Goal: Task Accomplishment & Management: Manage account settings

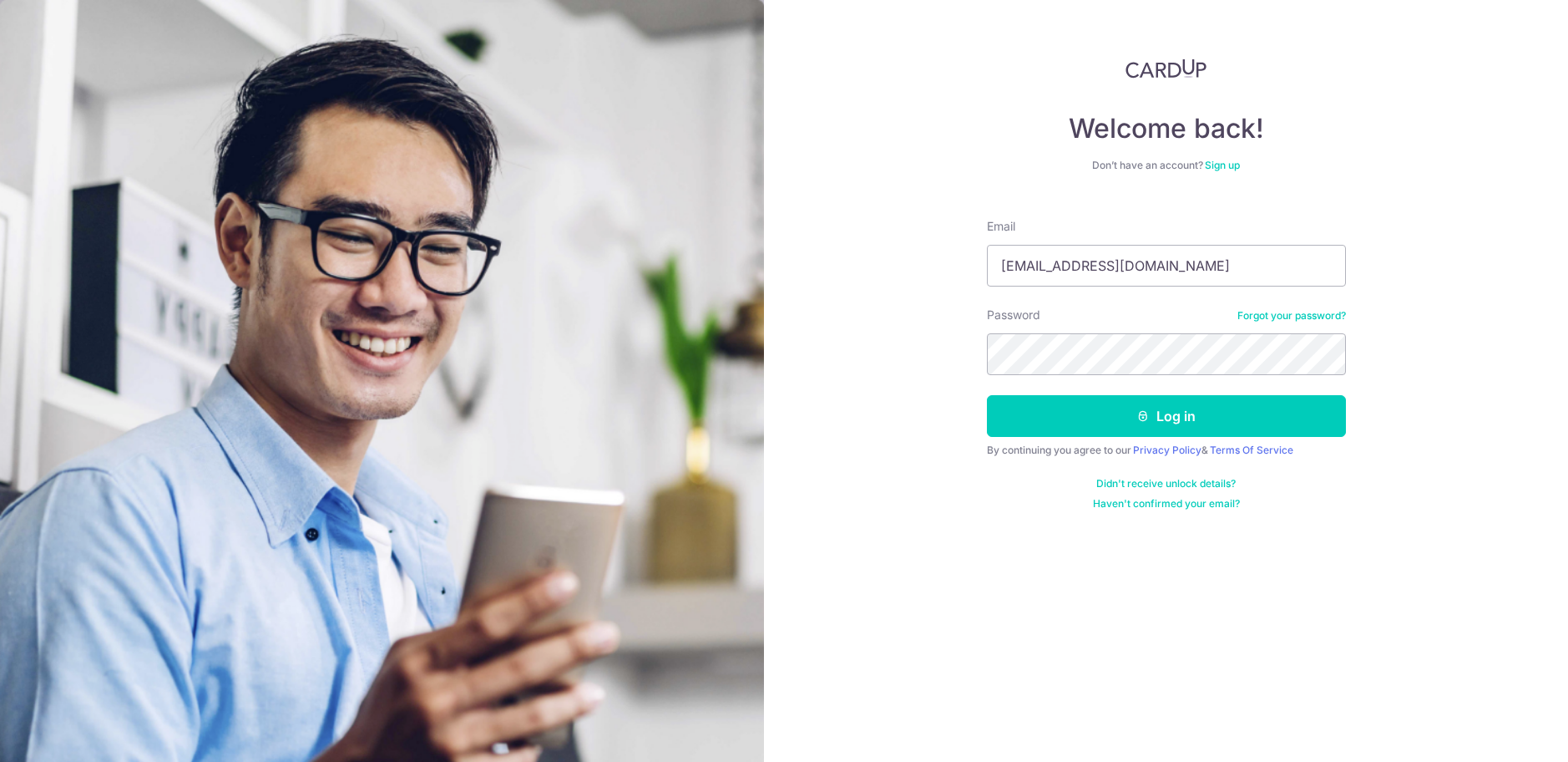
type input "[EMAIL_ADDRESS][DOMAIN_NAME]"
click at [1069, 416] on button "Log in" at bounding box center [1166, 415] width 359 height 42
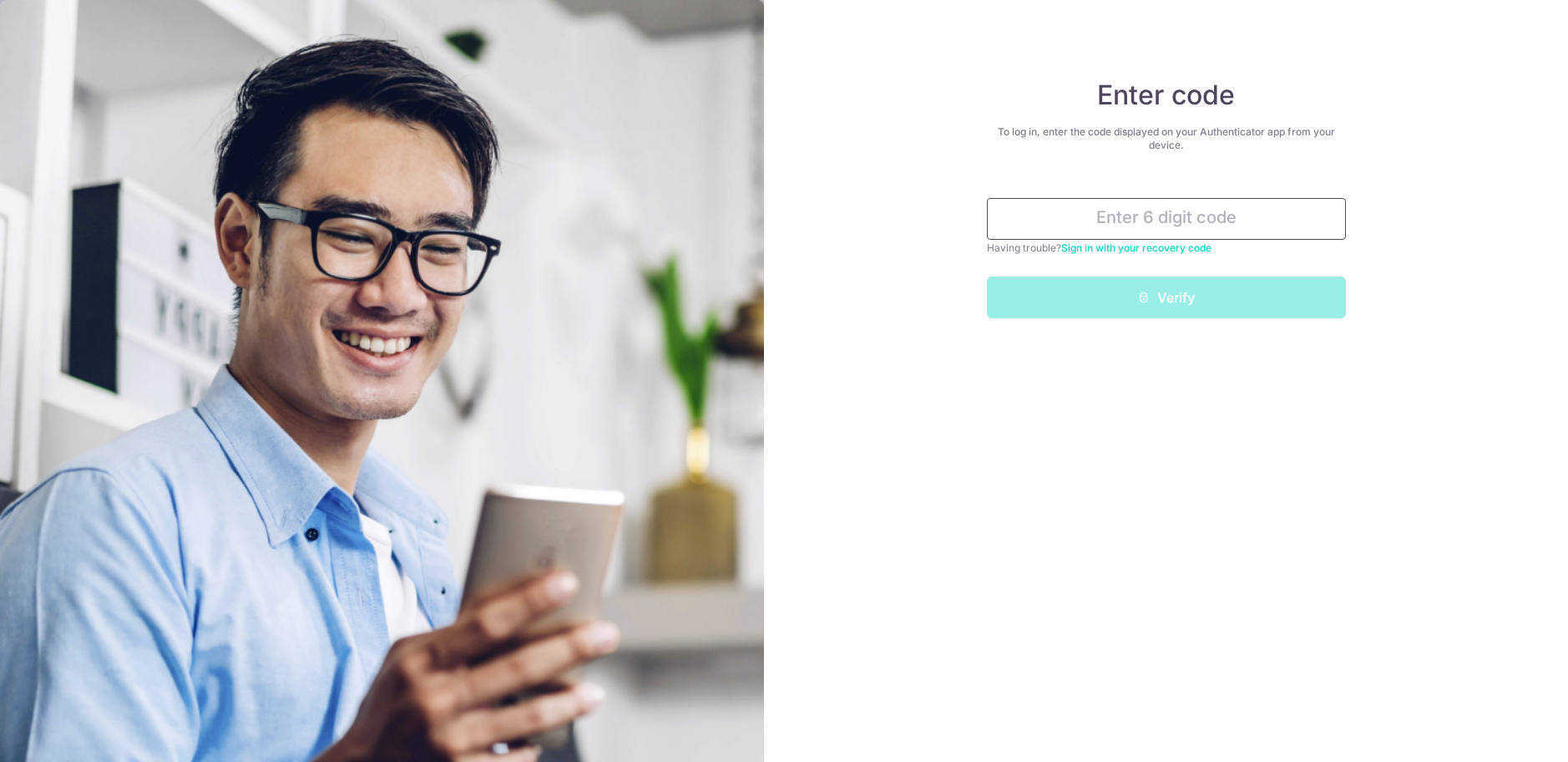
click at [1129, 224] on input "text" at bounding box center [1166, 219] width 359 height 42
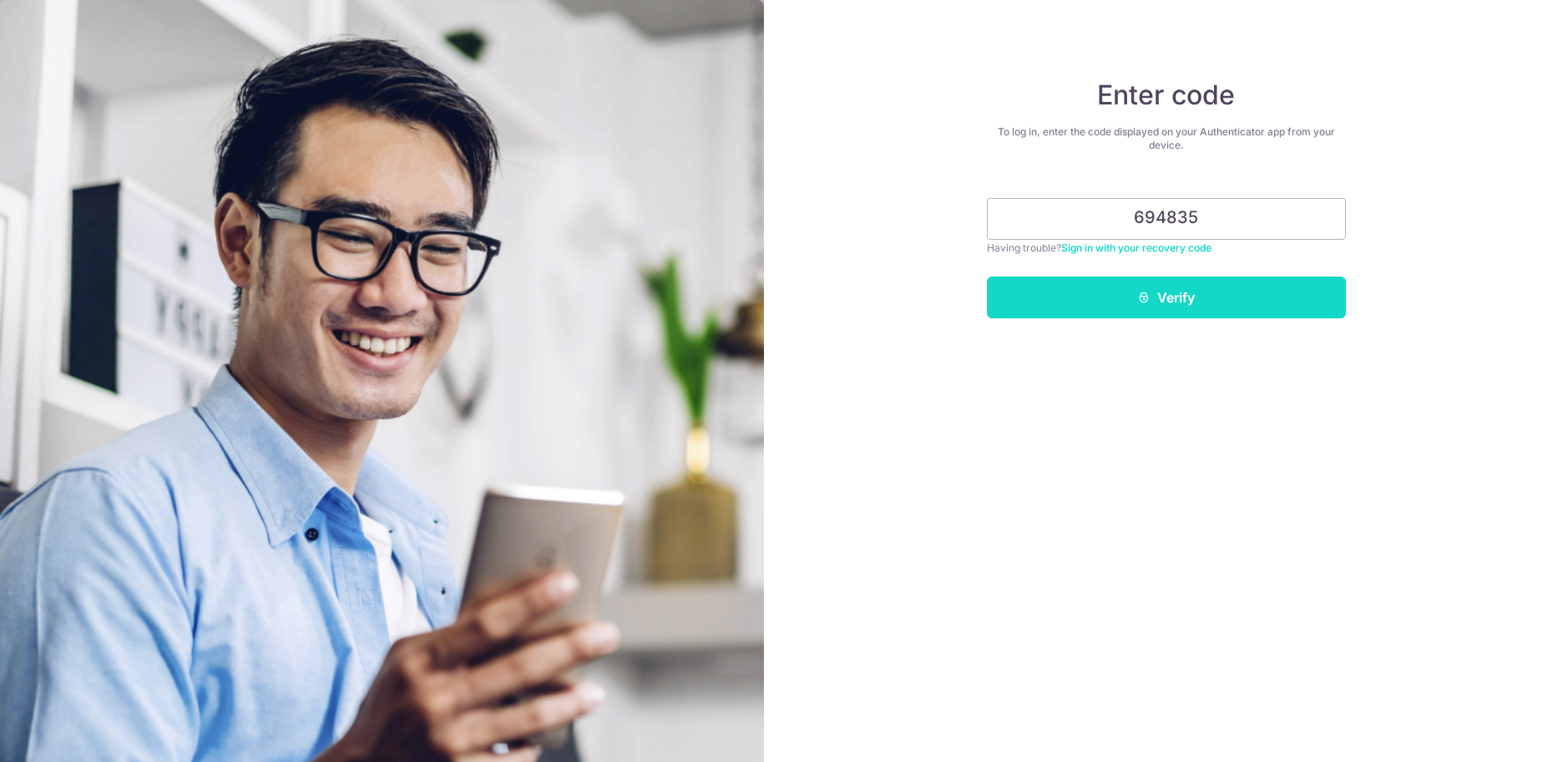
type input "694835"
click at [1246, 299] on button "Verify" at bounding box center [1166, 297] width 359 height 42
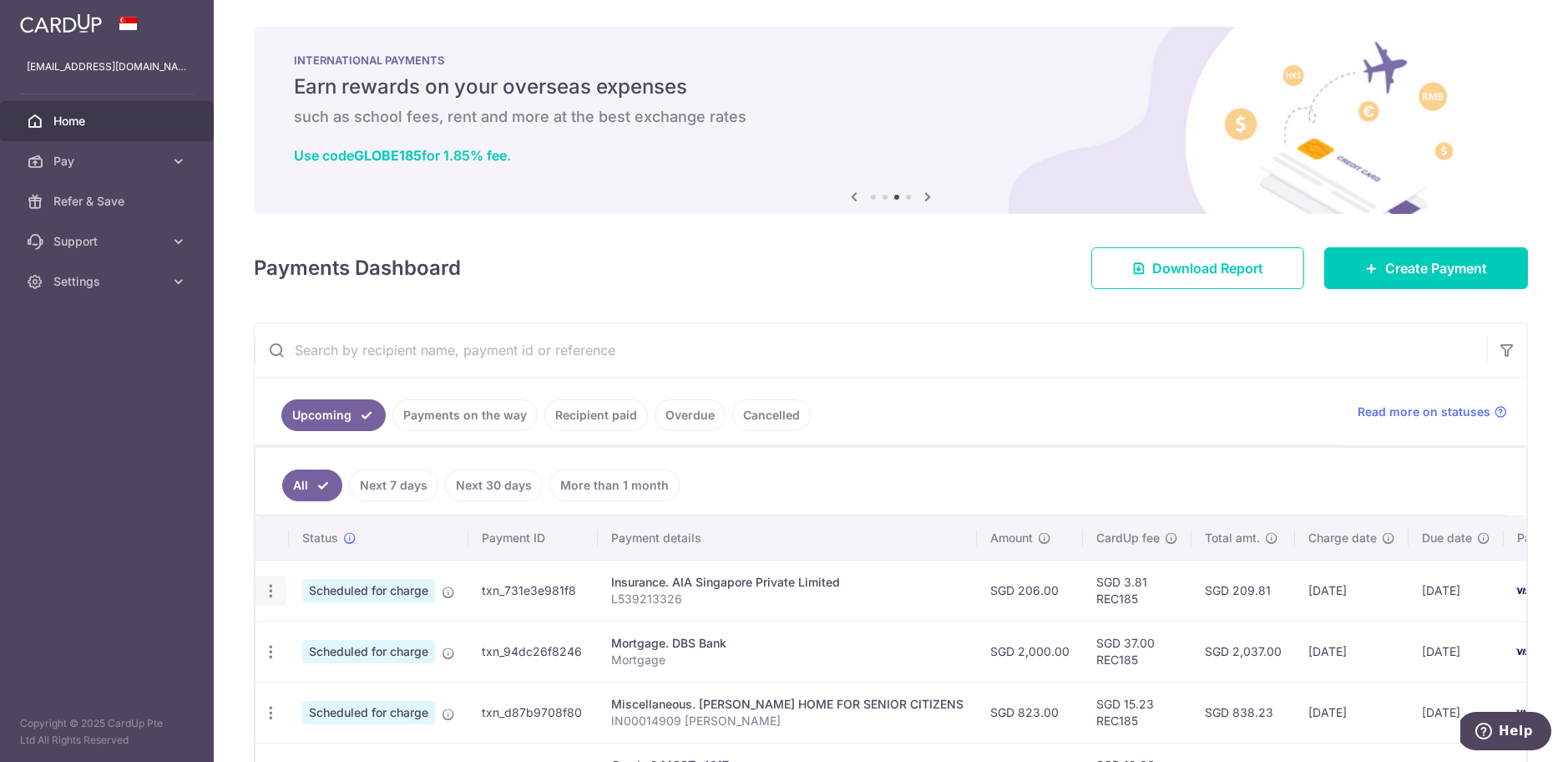
click at [271, 595] on icon "button" at bounding box center [271, 591] width 18 height 18
click at [346, 641] on span "Update payment" at bounding box center [360, 637] width 114 height 20
radio input "true"
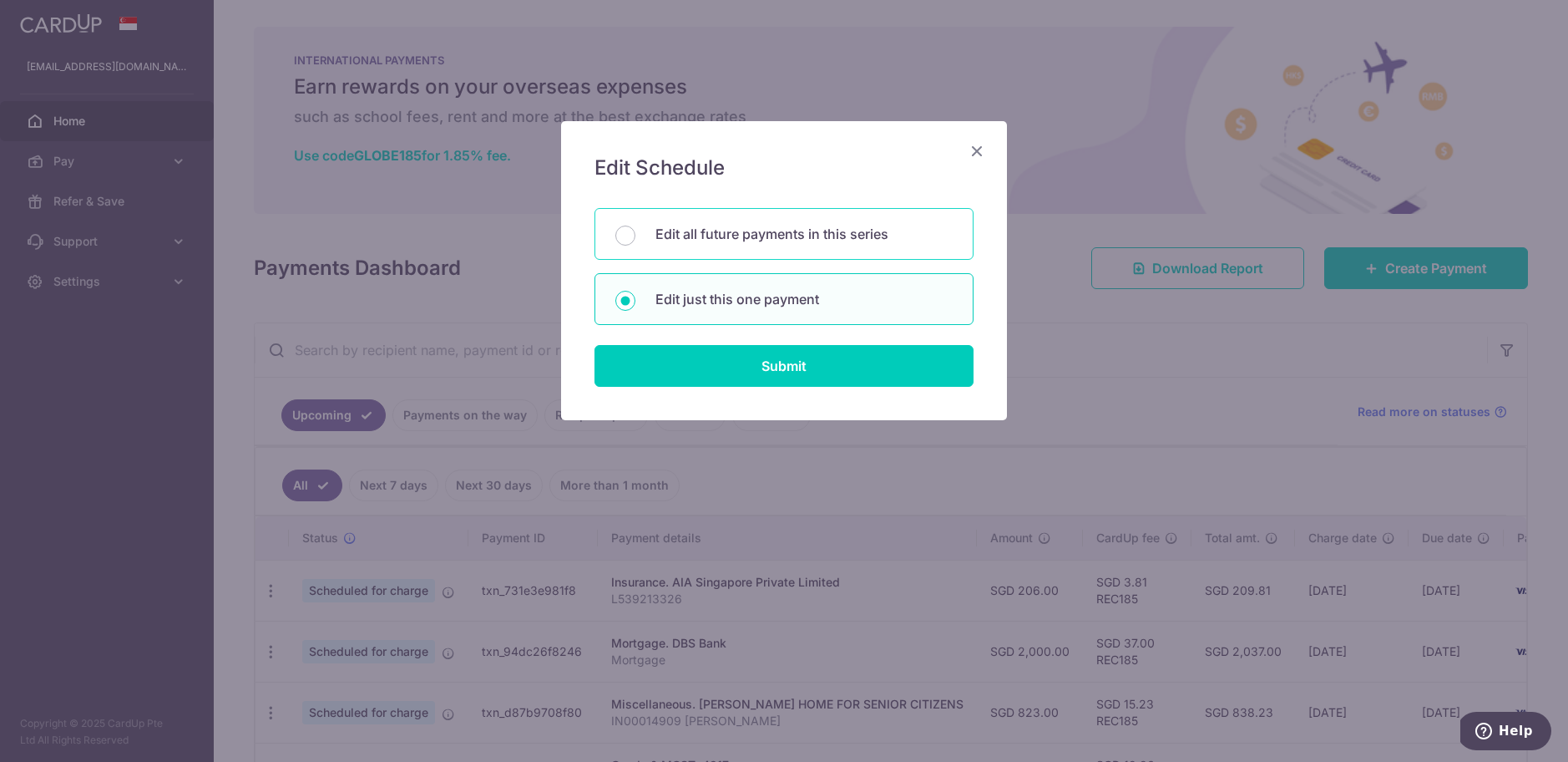
click at [727, 228] on p "Edit all future payments in this series" at bounding box center [803, 234] width 297 height 20
click at [636, 228] on input "Edit all future payments in this series" at bounding box center [626, 235] width 20 height 20
radio input "true"
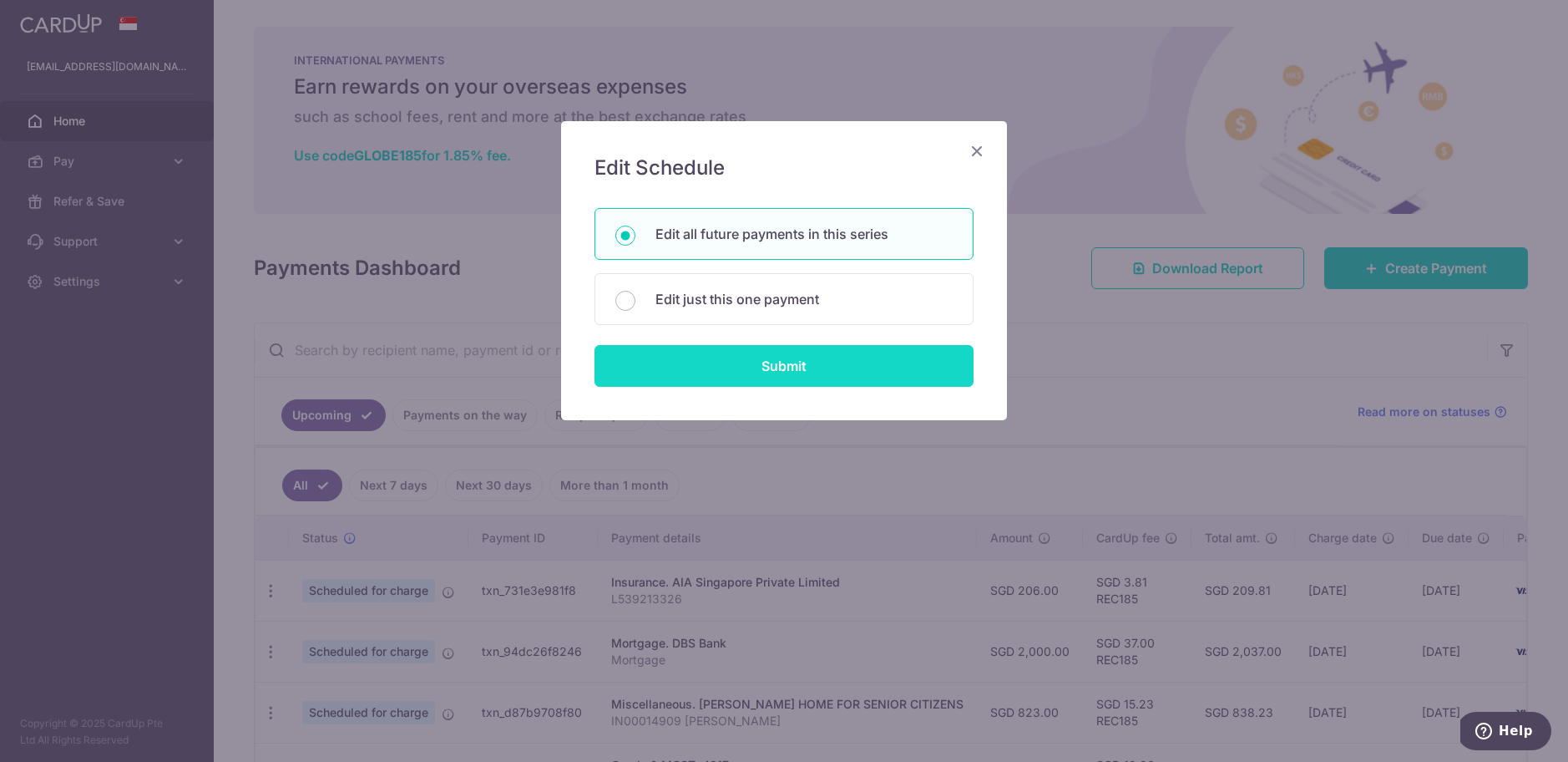
click at [767, 364] on input "Submit" at bounding box center [784, 365] width 379 height 42
radio input "true"
type input "206.00"
type input "L539213326"
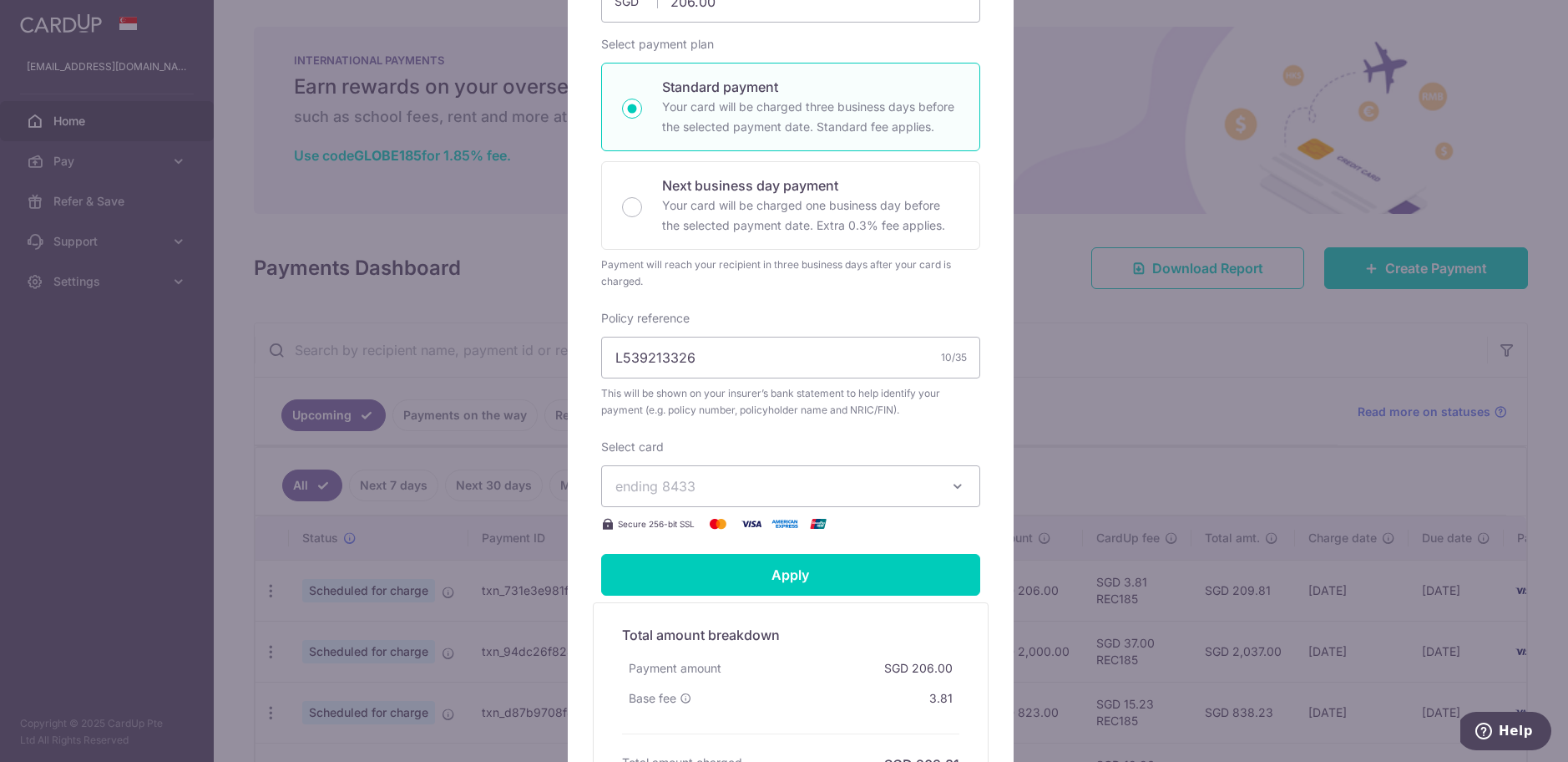
scroll to position [296, 0]
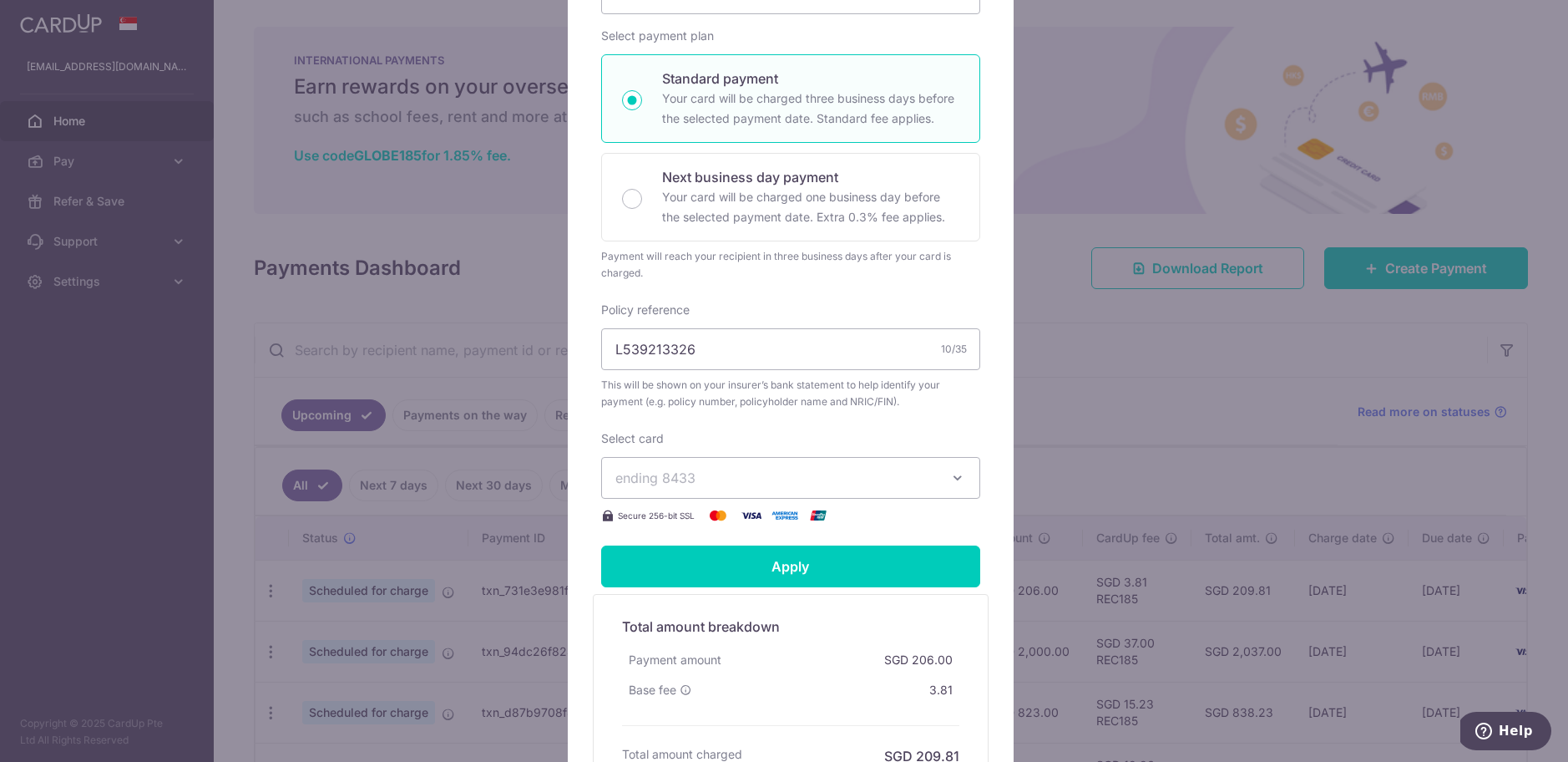
click at [913, 488] on span "ending 8433" at bounding box center [776, 478] width 321 height 20
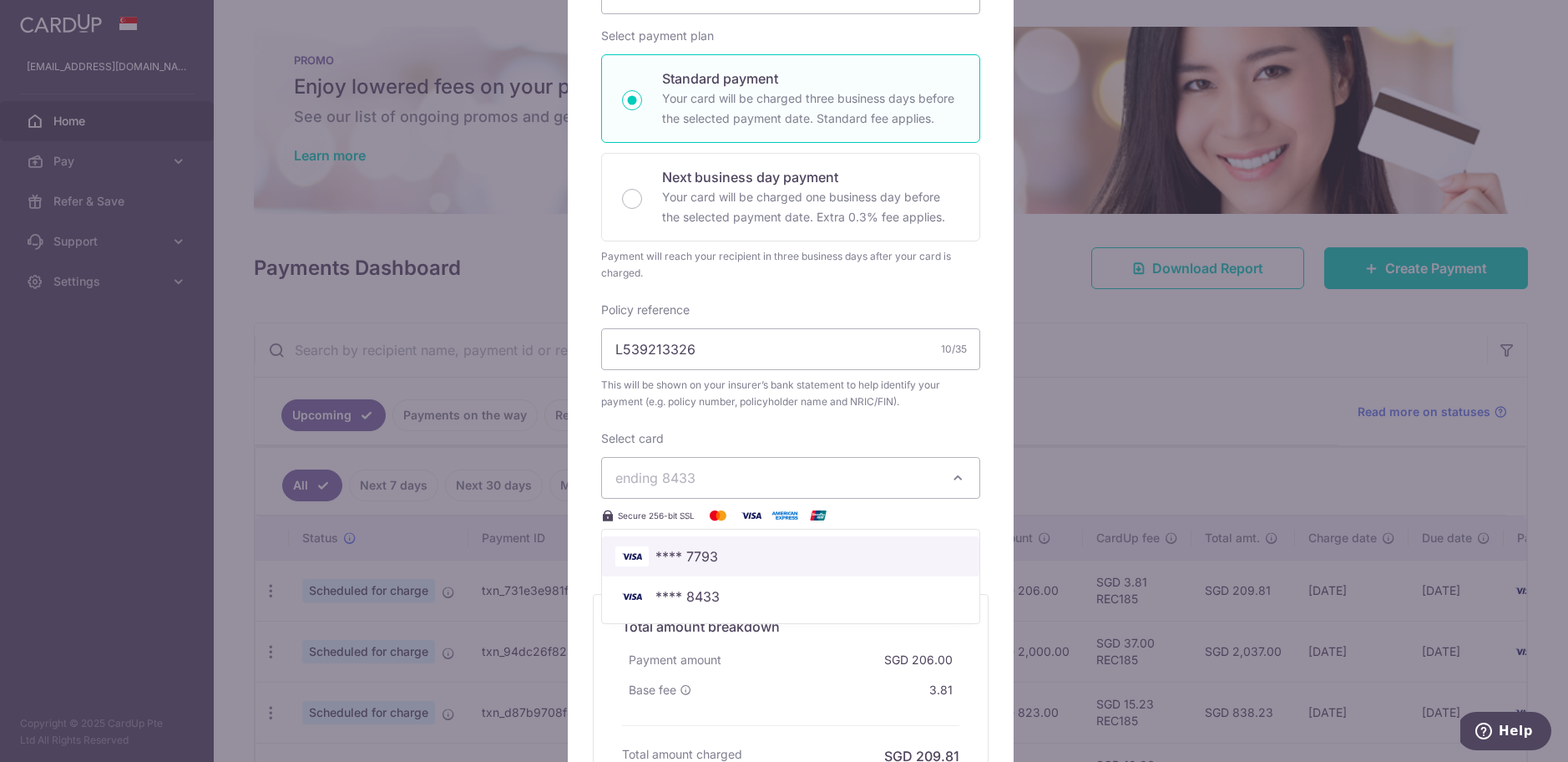
click at [702, 566] on span "**** 7793" at bounding box center [687, 556] width 63 height 20
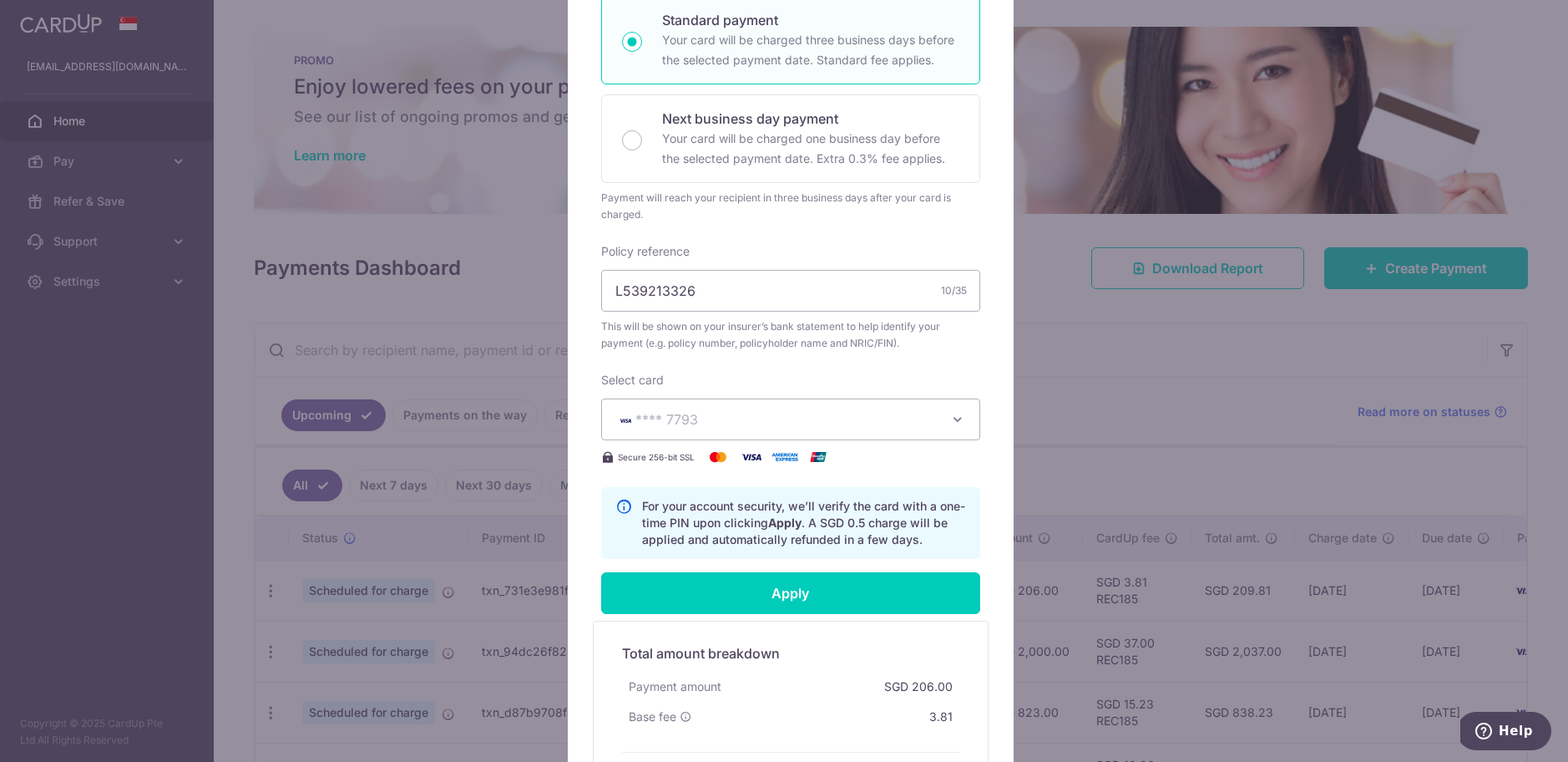
scroll to position [594, 0]
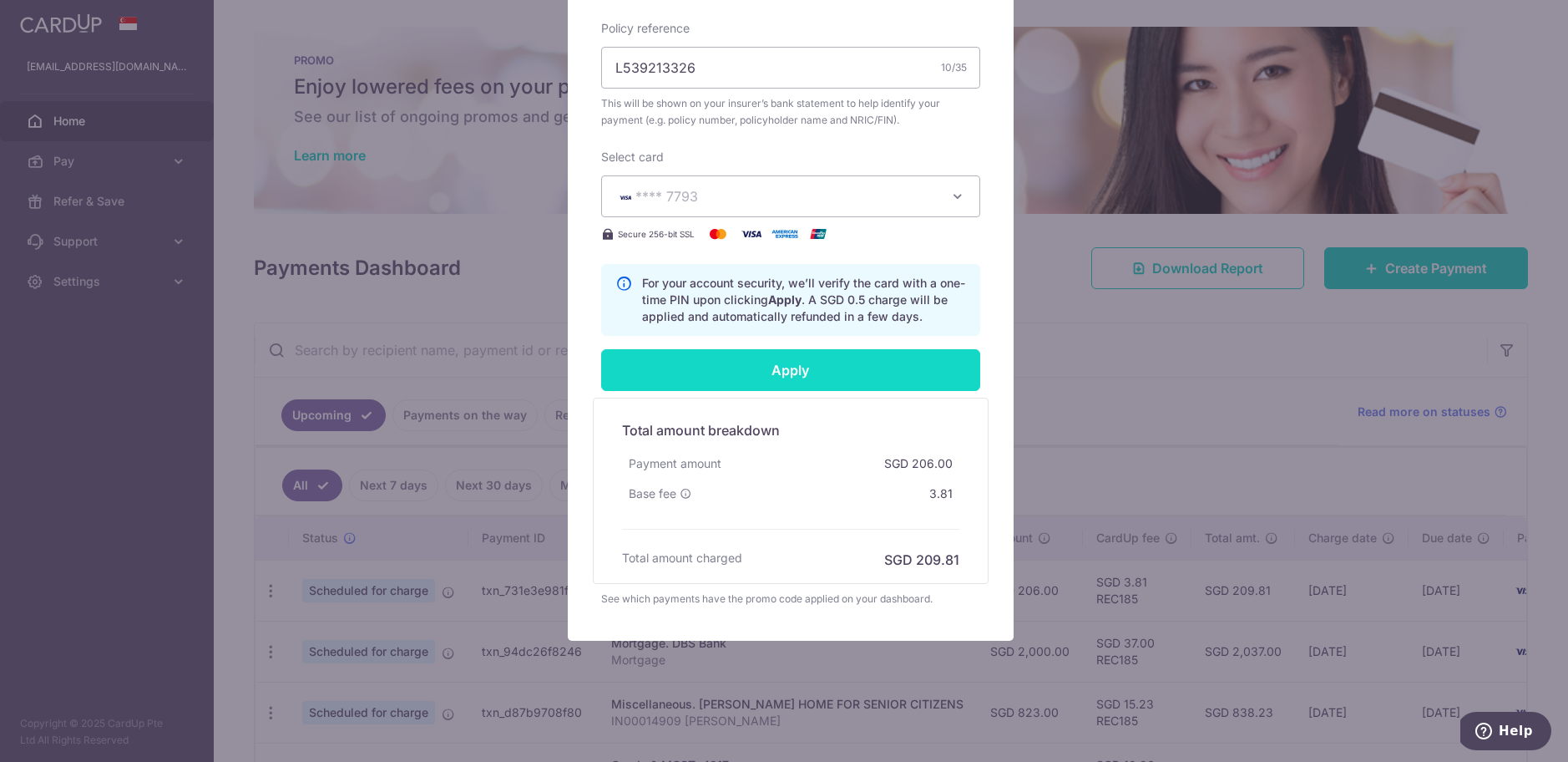
click at [769, 372] on input "Apply" at bounding box center [790, 370] width 379 height 42
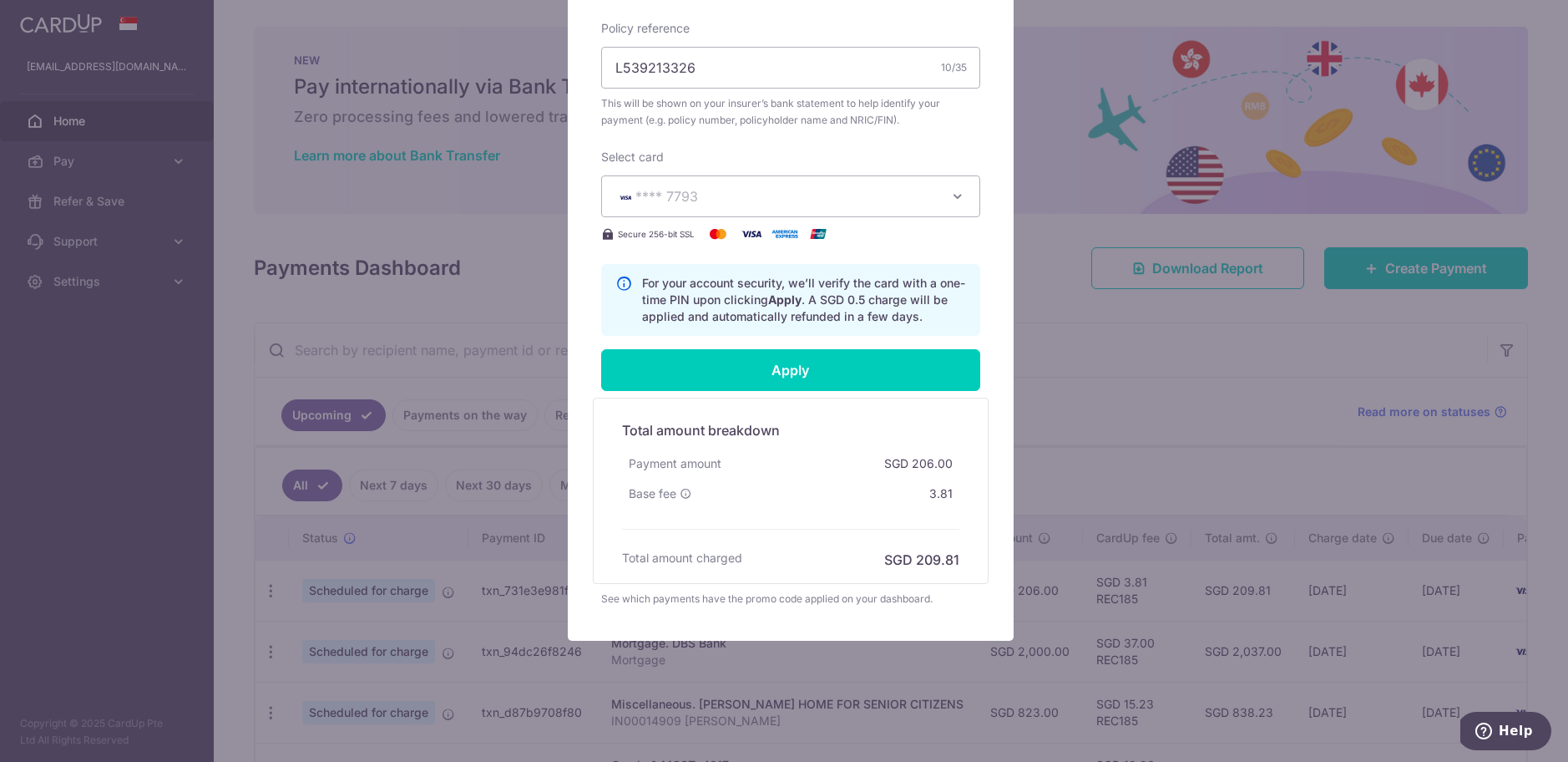
type input "Successfully Applied"
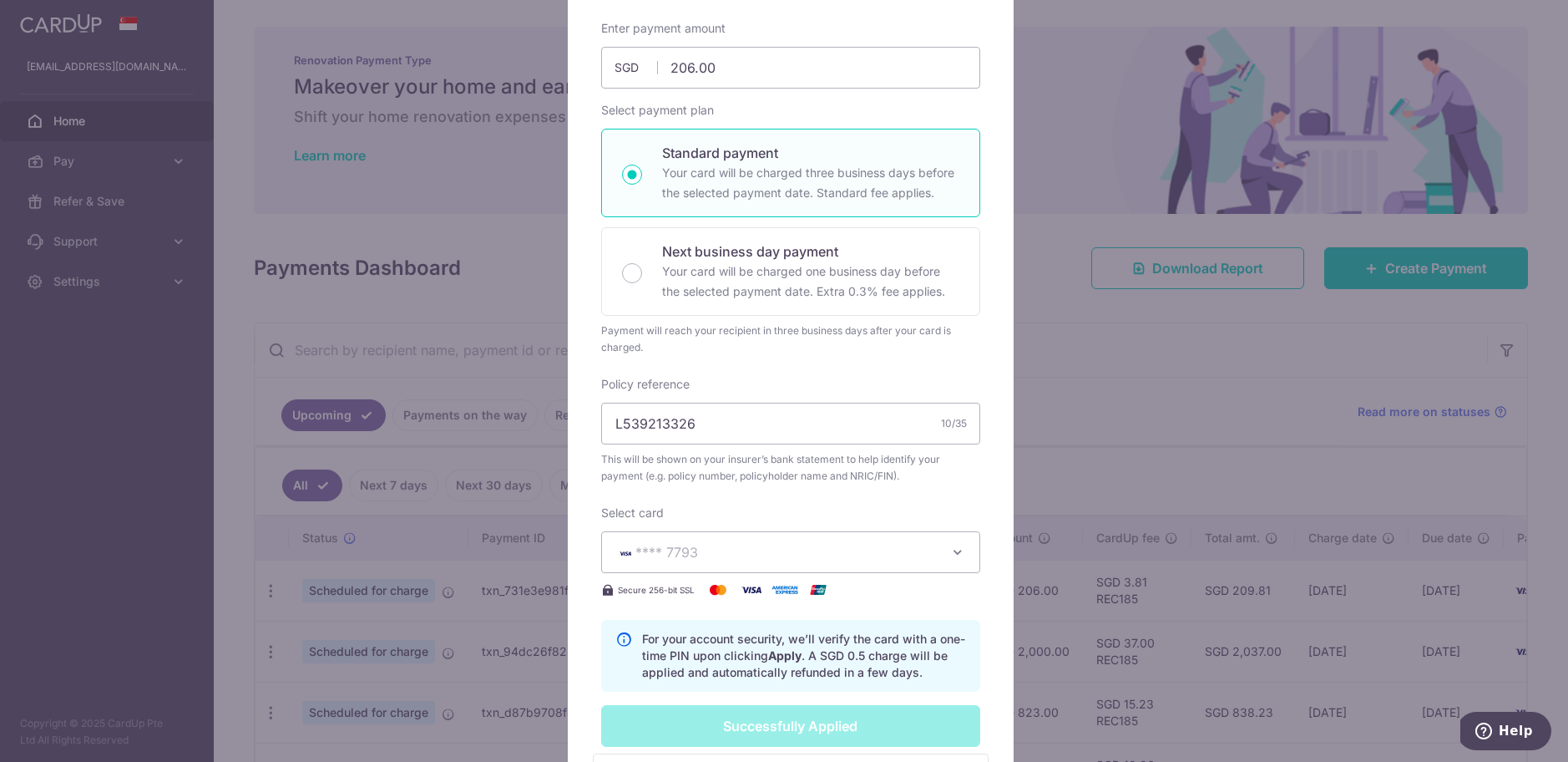
scroll to position [0, 0]
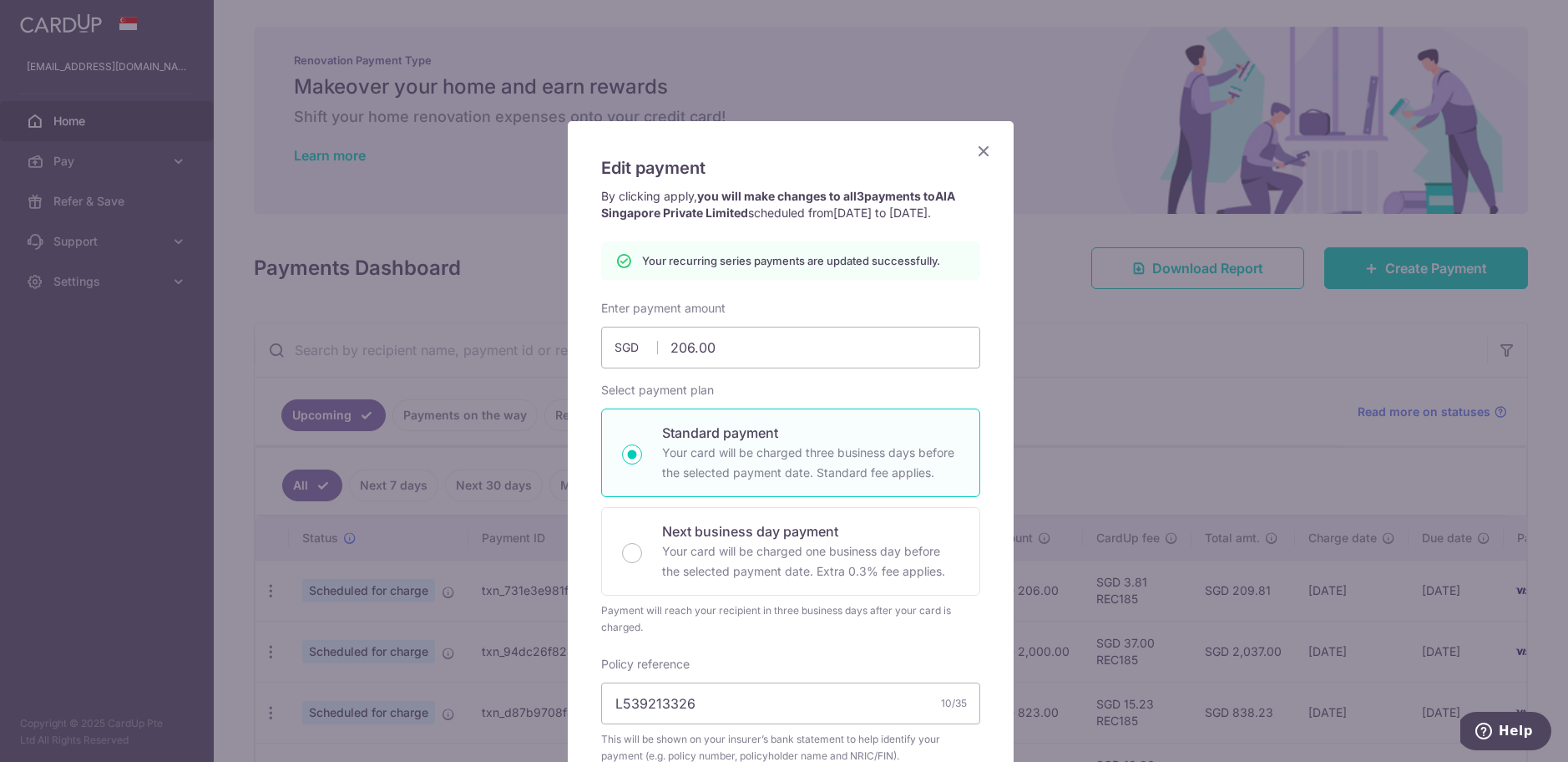
click at [975, 145] on icon "Close" at bounding box center [984, 150] width 20 height 21
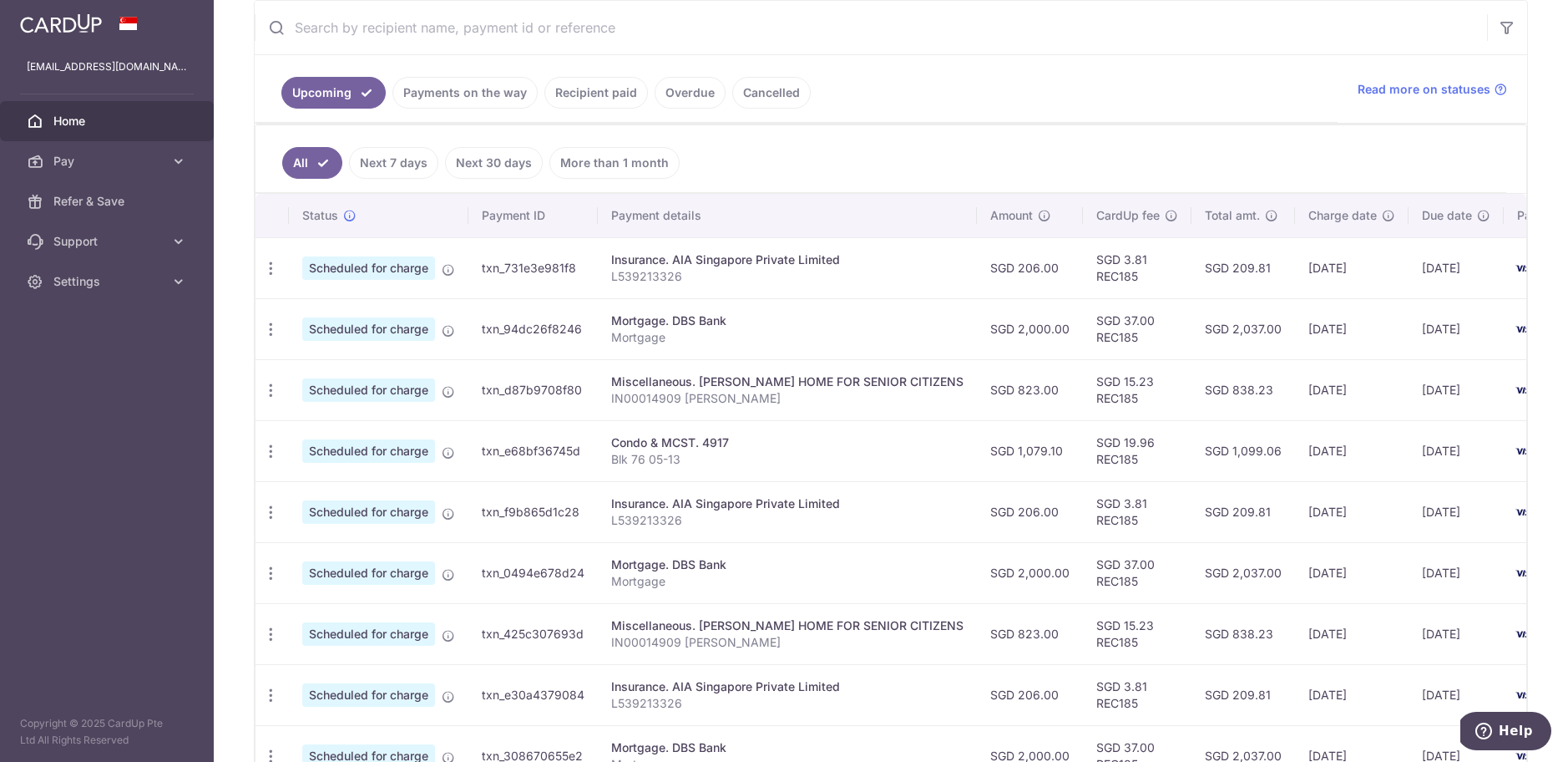
scroll to position [325, 0]
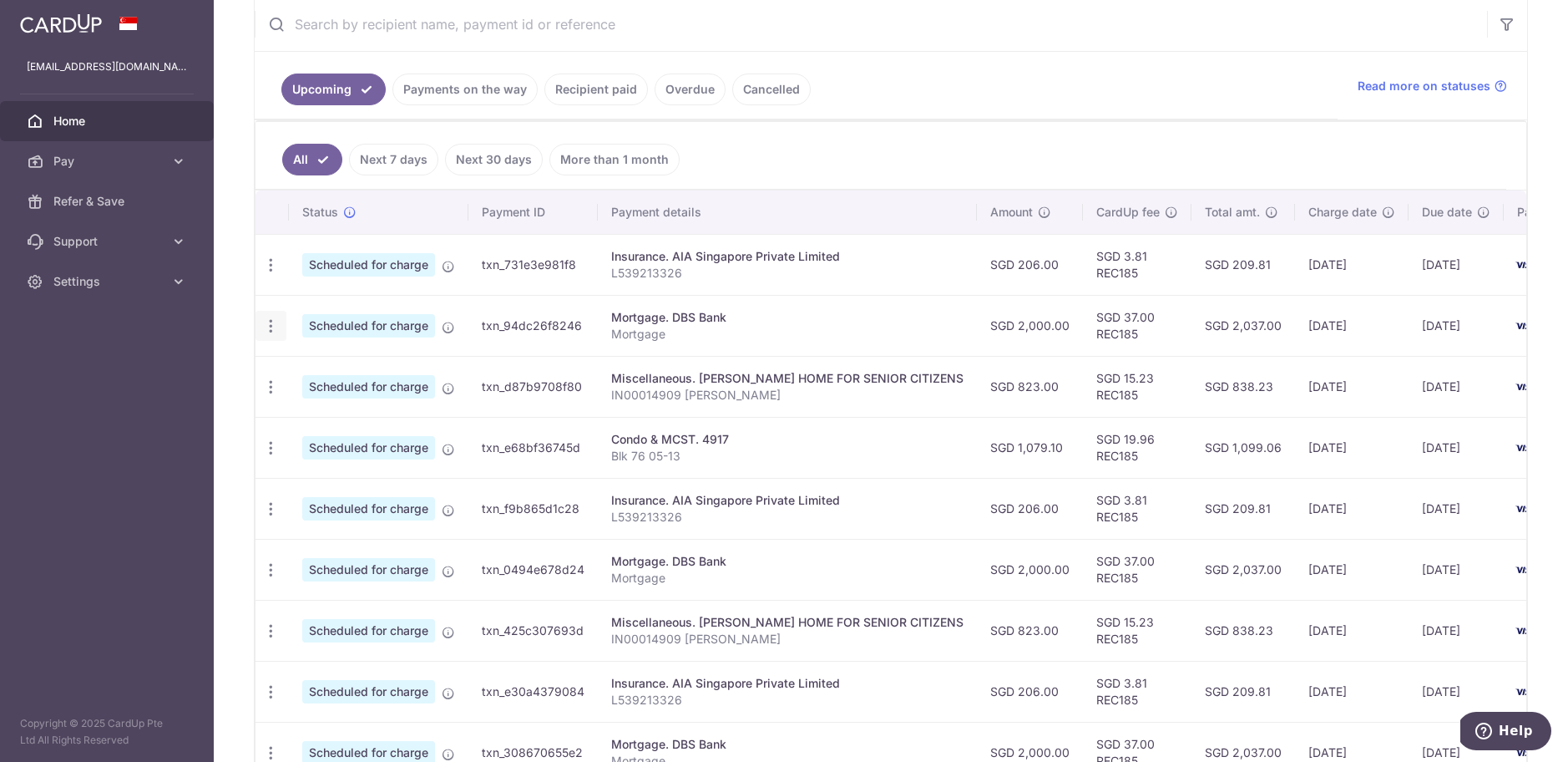
click at [268, 329] on icon "button" at bounding box center [271, 325] width 18 height 18
click at [374, 363] on span "Update payment" at bounding box center [360, 372] width 114 height 20
radio input "true"
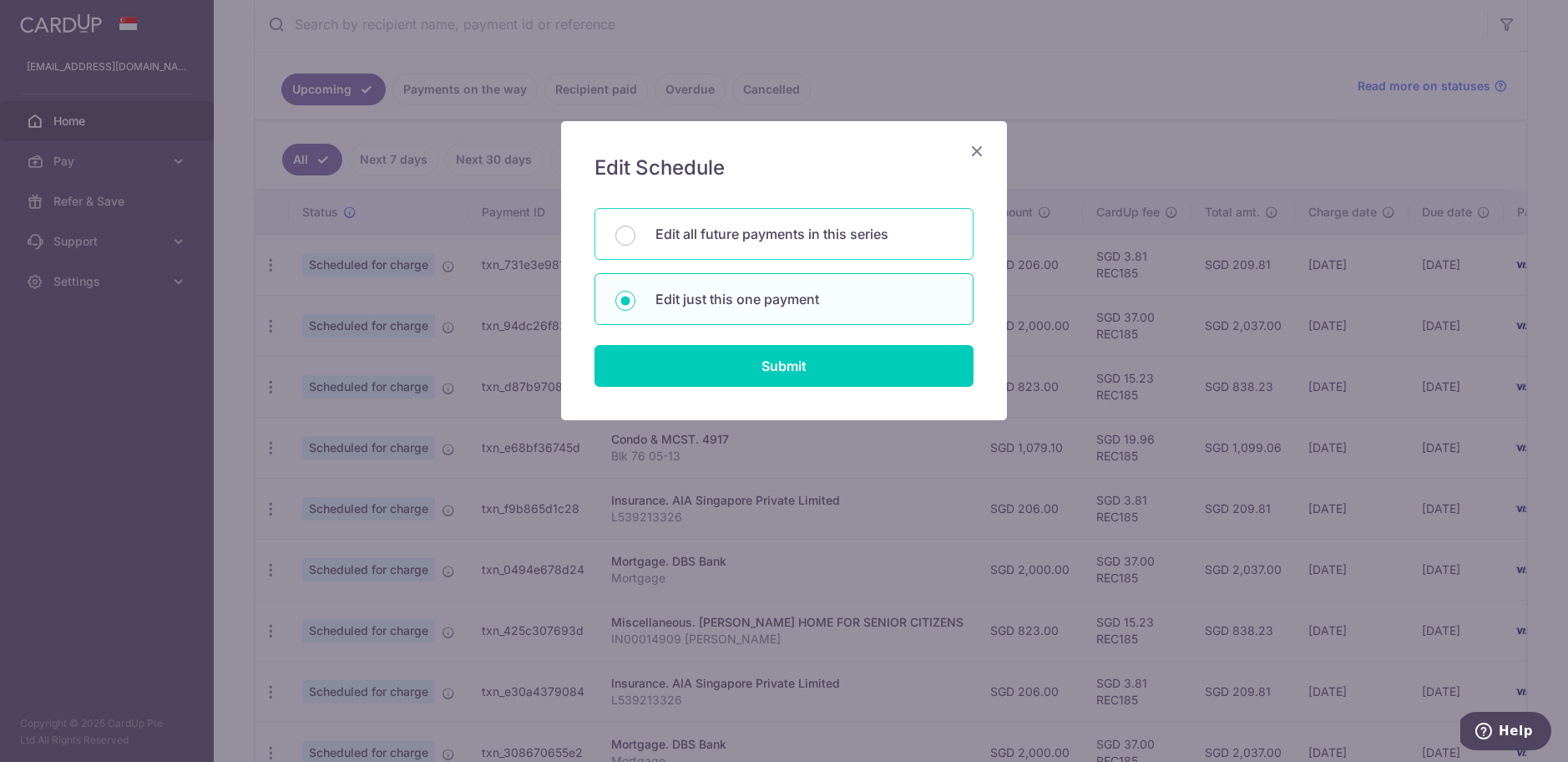
click at [854, 229] on p "Edit all future payments in this series" at bounding box center [803, 234] width 297 height 20
click at [636, 229] on input "Edit all future payments in this series" at bounding box center [626, 235] width 20 height 20
radio input "true"
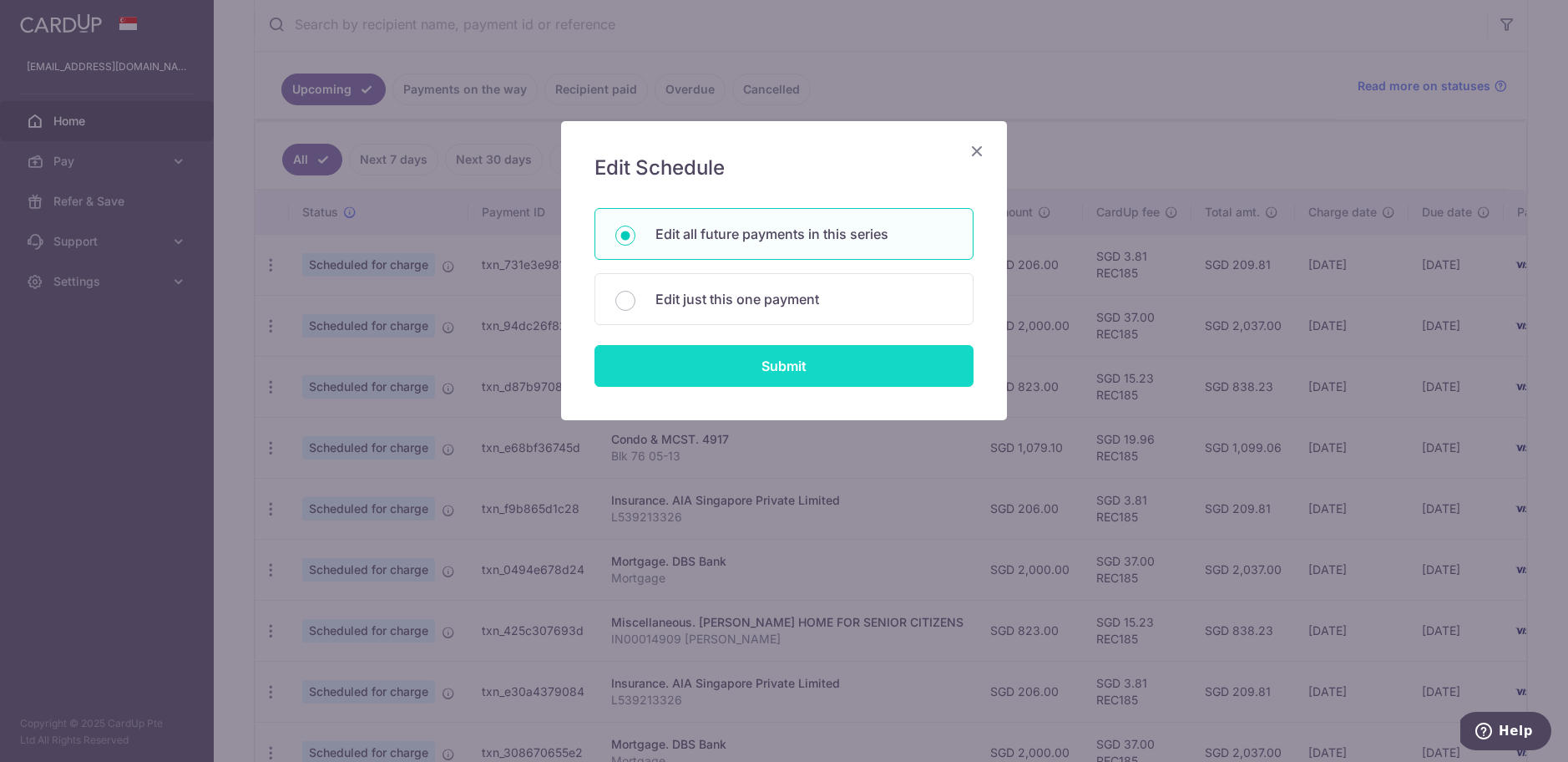
click at [851, 357] on input "Submit" at bounding box center [784, 365] width 379 height 42
radio input "true"
type input "2,000.00"
type input "Mortgage"
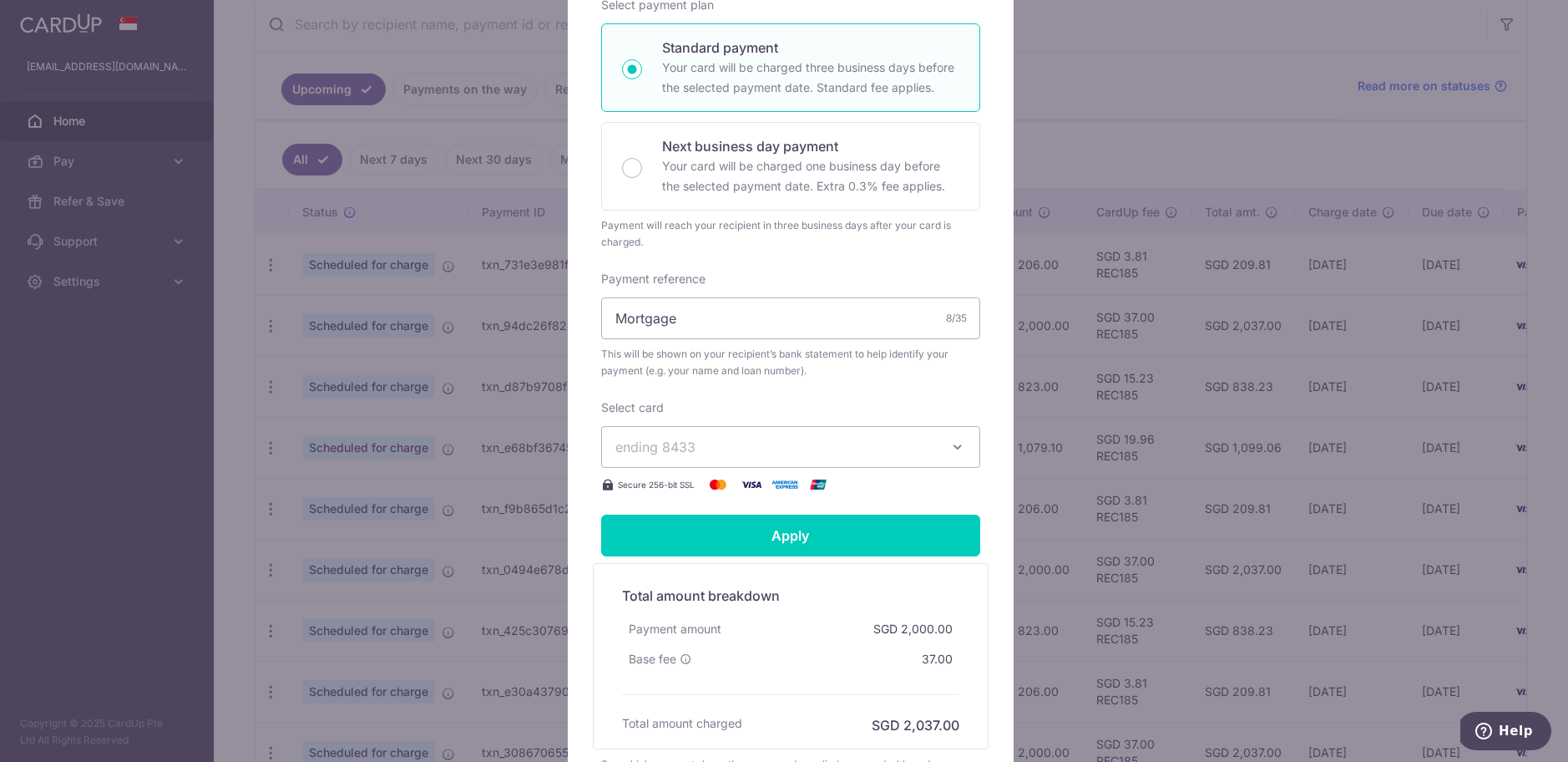
scroll to position [330, 0]
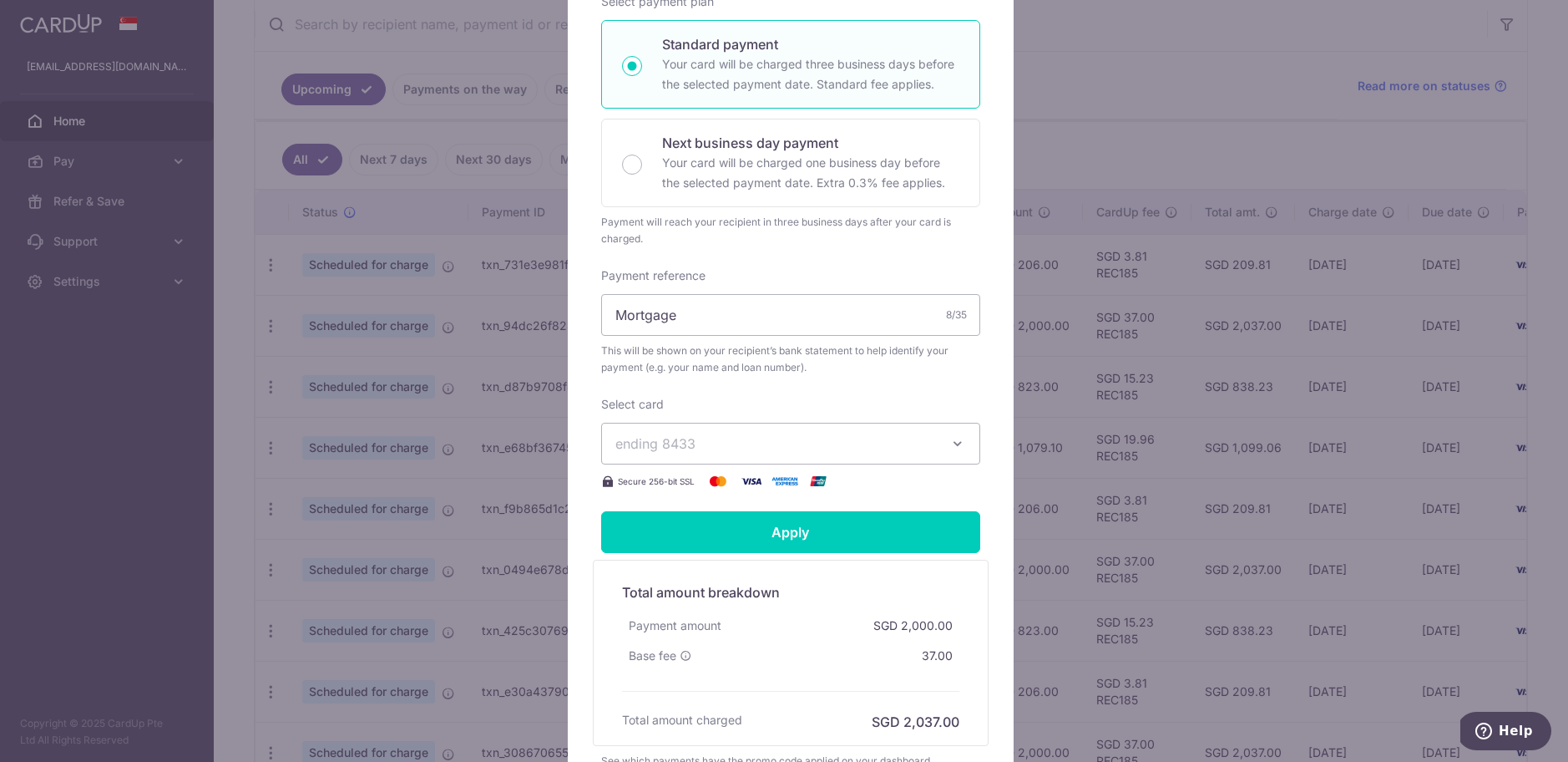
click at [851, 437] on span "ending 8433" at bounding box center [776, 444] width 321 height 20
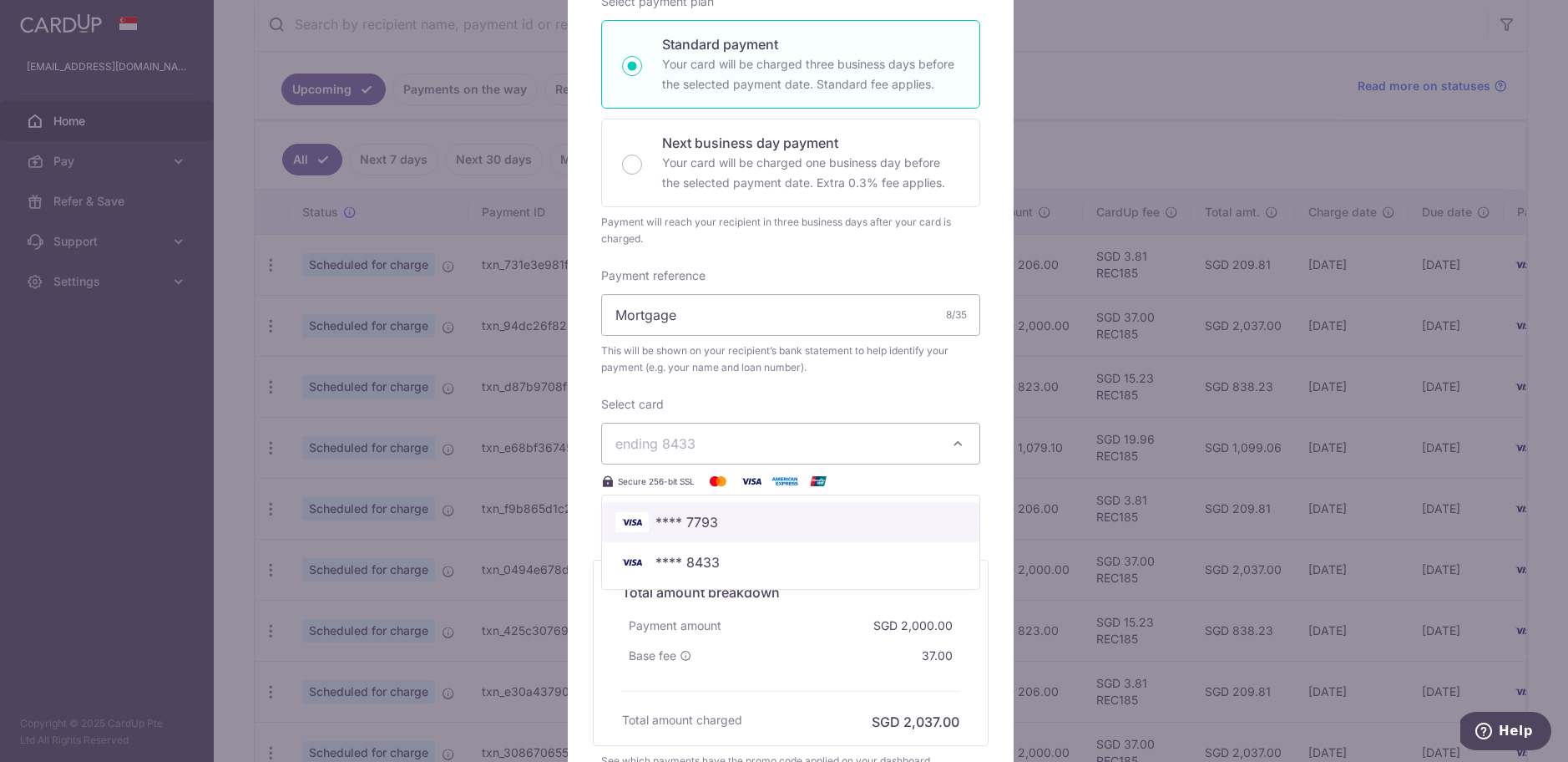
click at [755, 526] on span "**** 7793" at bounding box center [790, 522] width 350 height 20
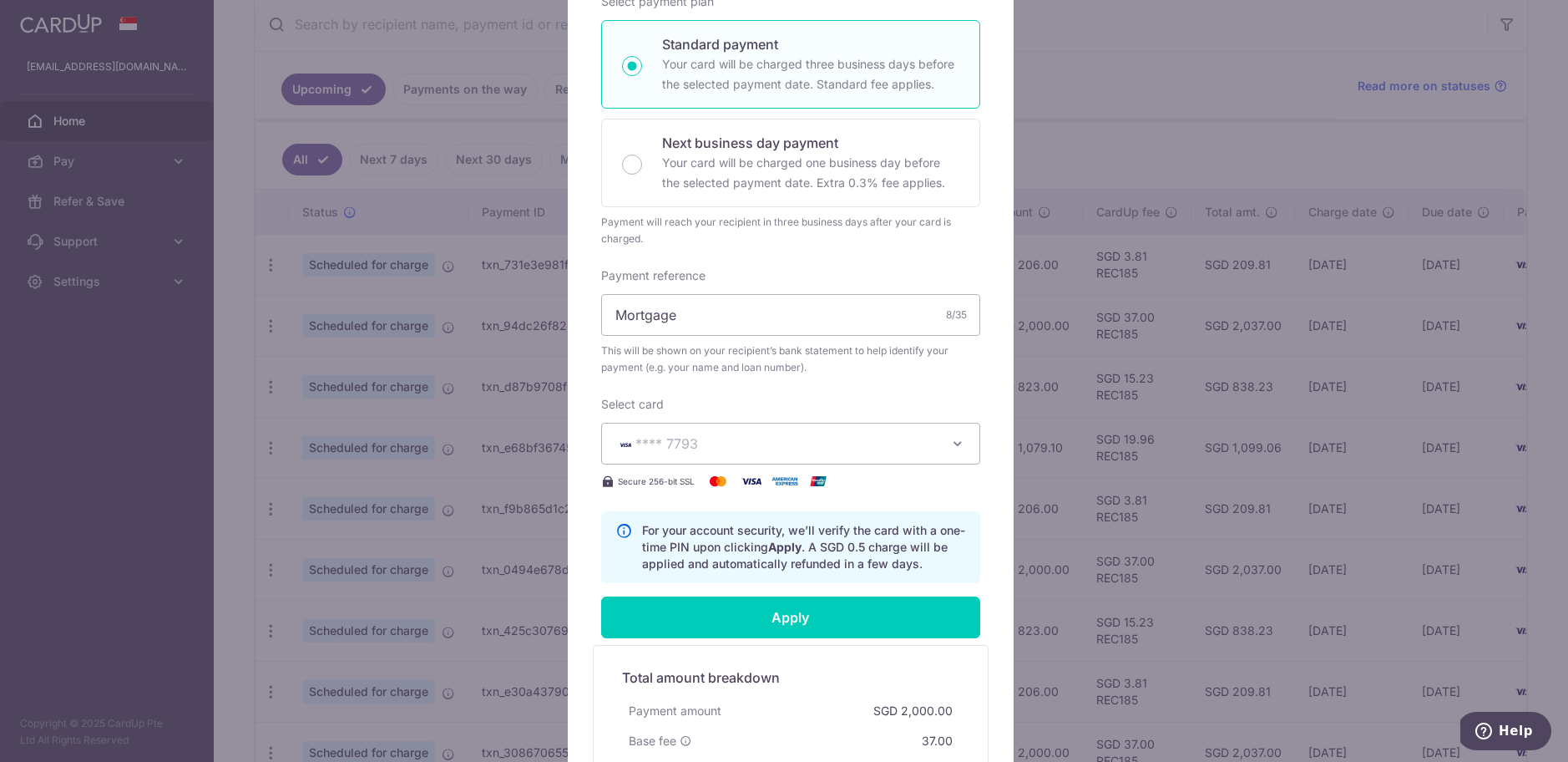
click at [808, 371] on span "This will be shown on your recipient’s bank statement to help identify your pay…" at bounding box center [790, 359] width 379 height 33
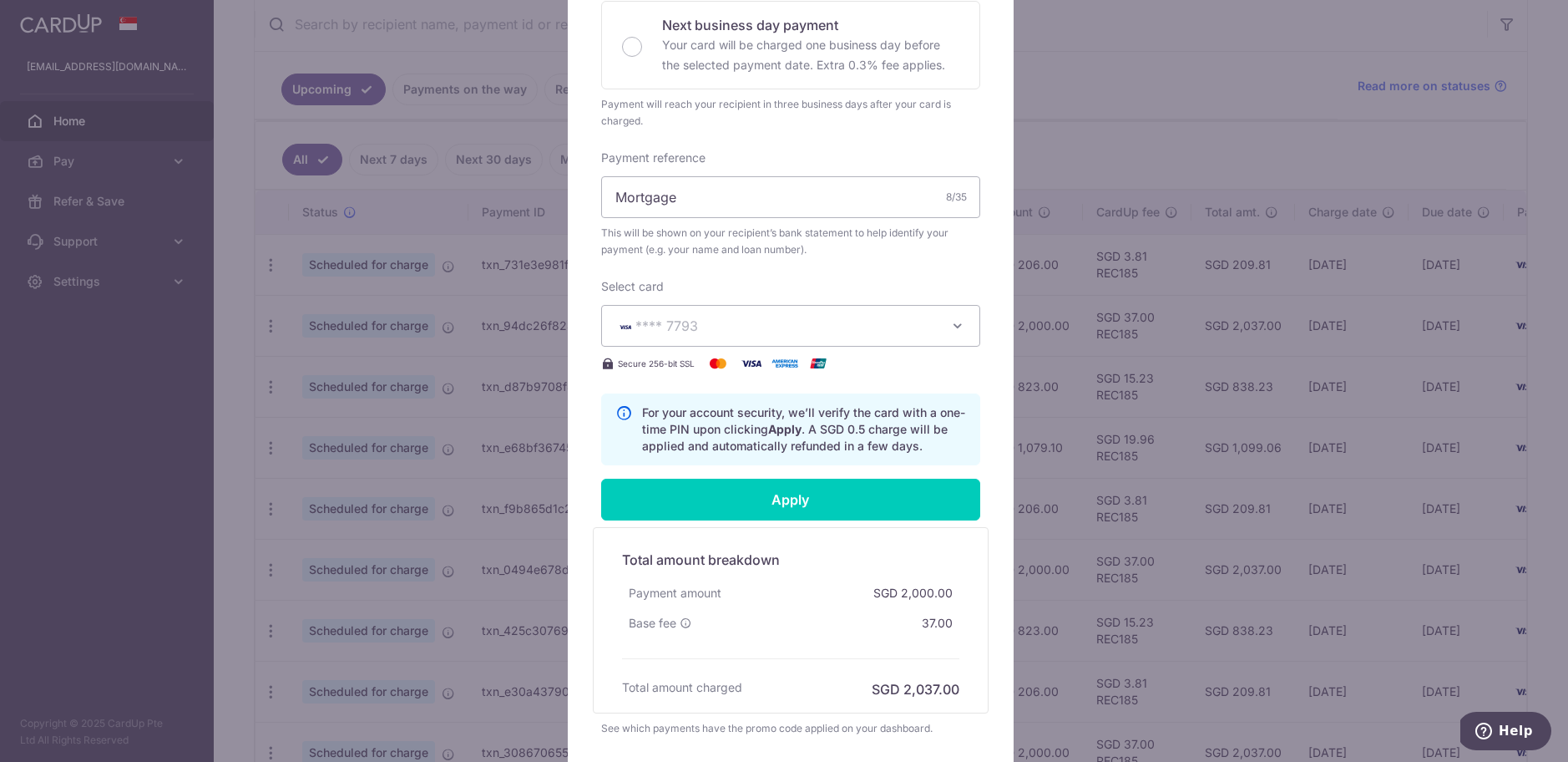
scroll to position [578, 0]
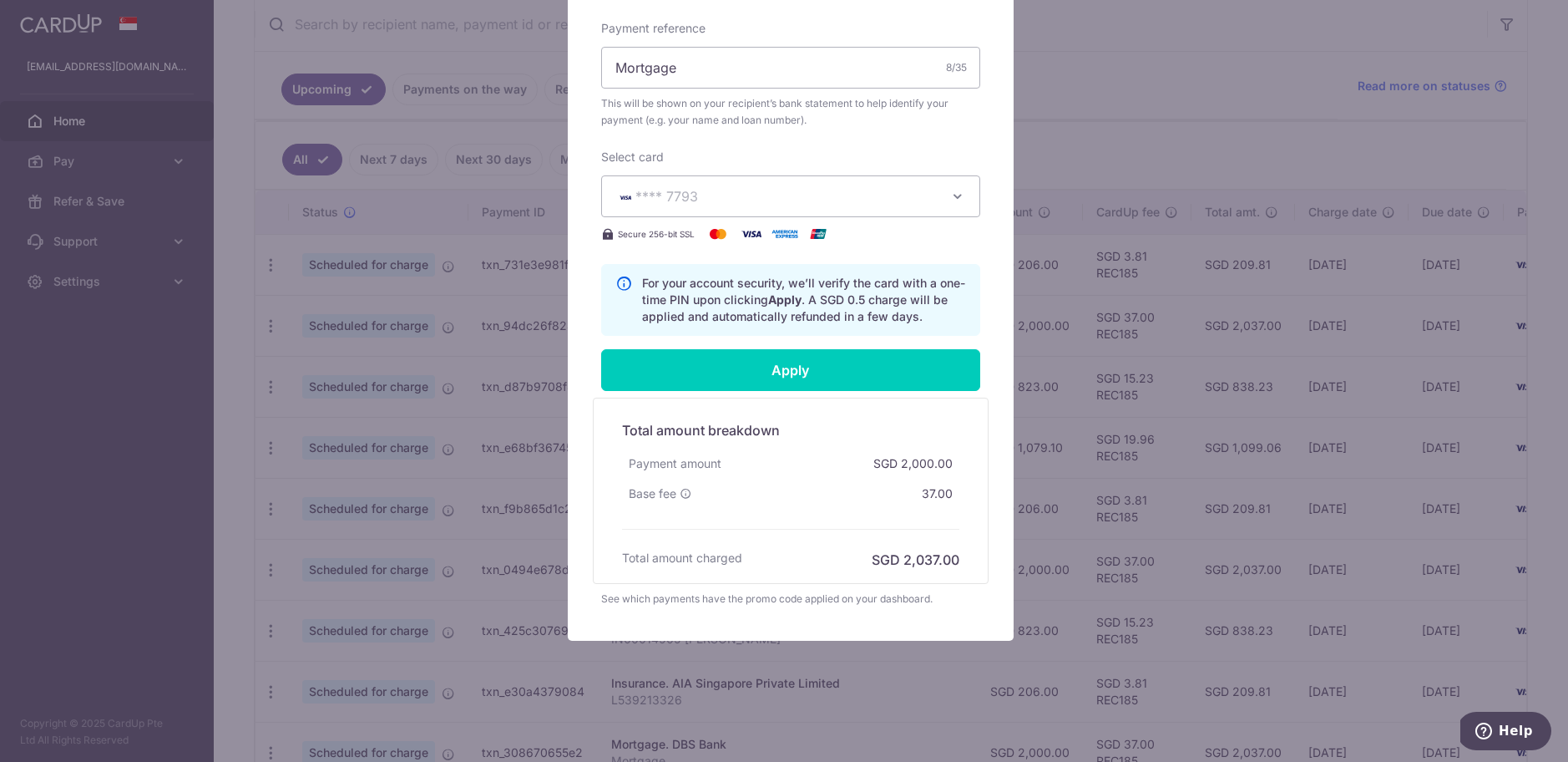
click at [735, 594] on div "See which payments have the promo code applied on your dashboard." at bounding box center [790, 599] width 379 height 17
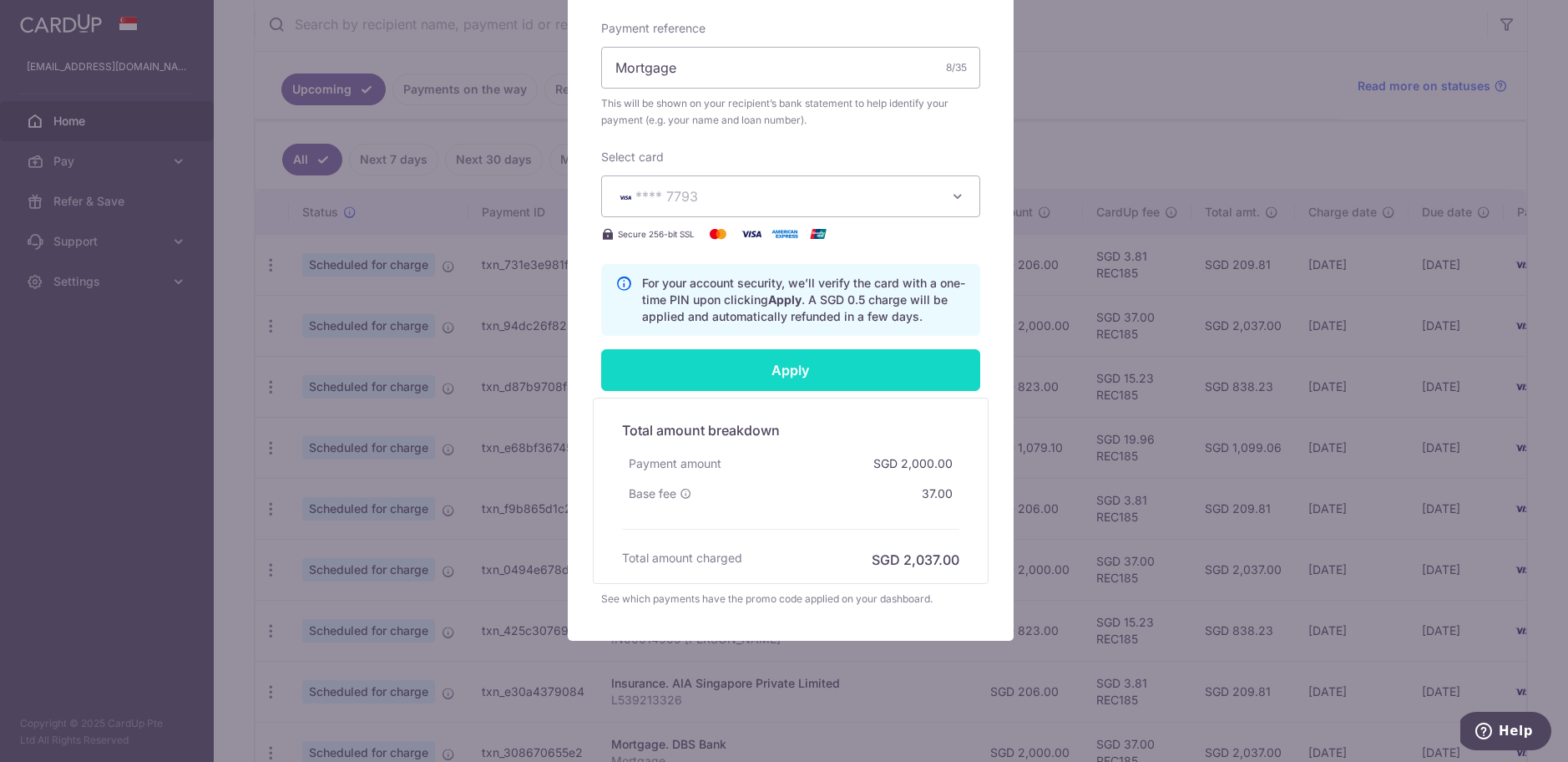
scroll to position [447, 0]
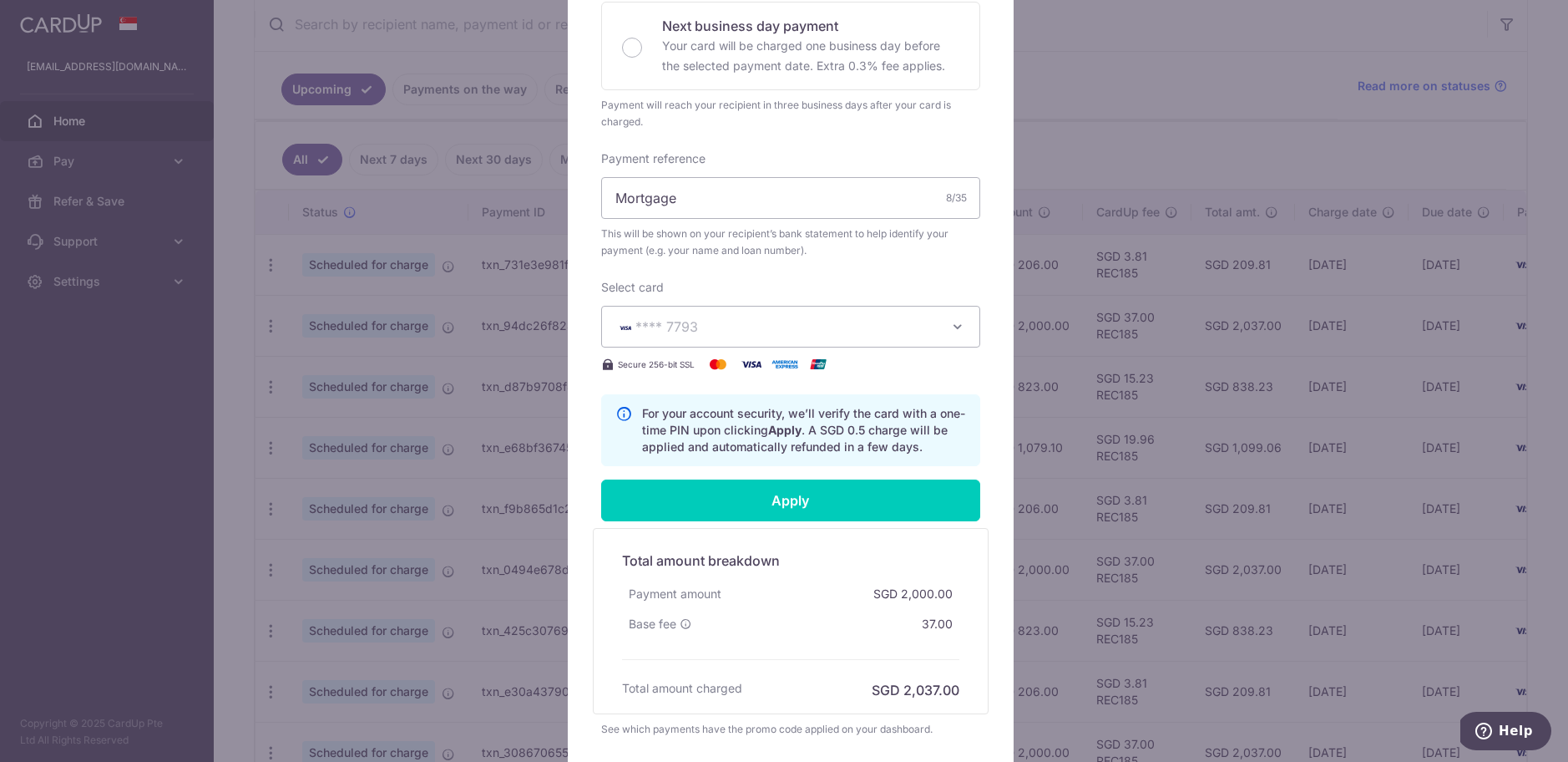
click at [730, 320] on span "**** 7793" at bounding box center [776, 327] width 321 height 20
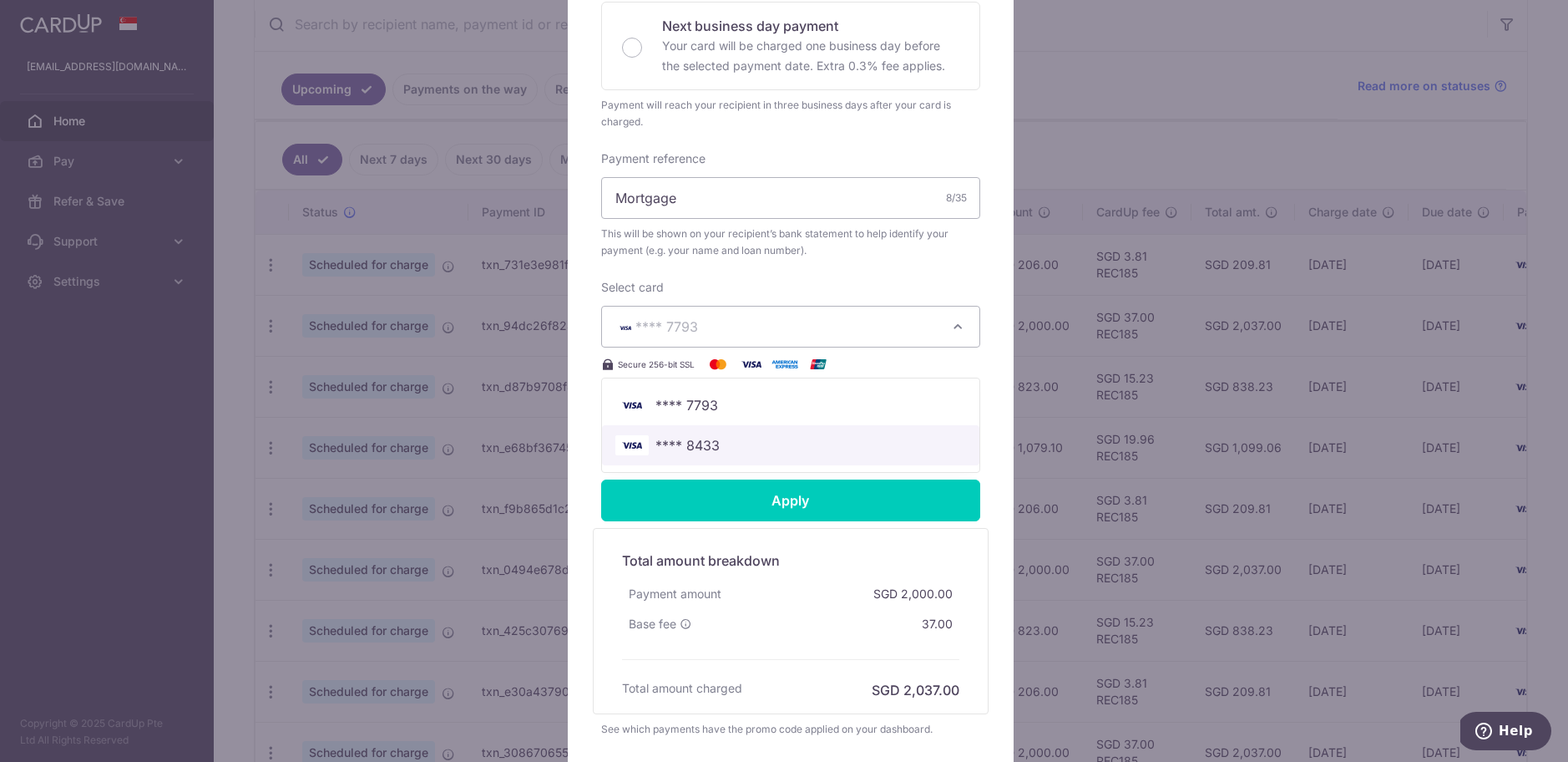
click at [730, 451] on span "**** 8433" at bounding box center [790, 445] width 350 height 20
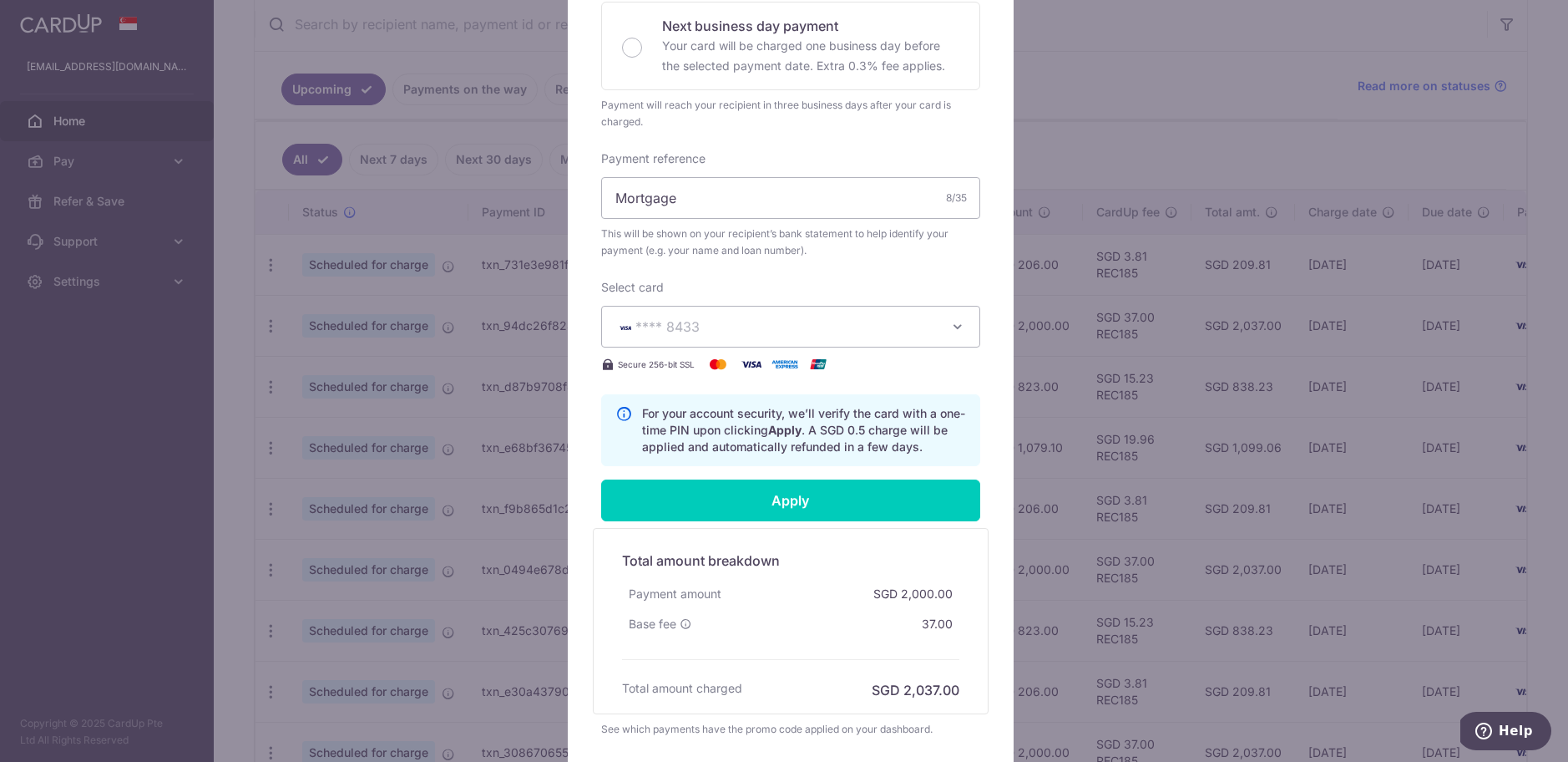
click at [745, 319] on span "**** 8433" at bounding box center [776, 327] width 321 height 20
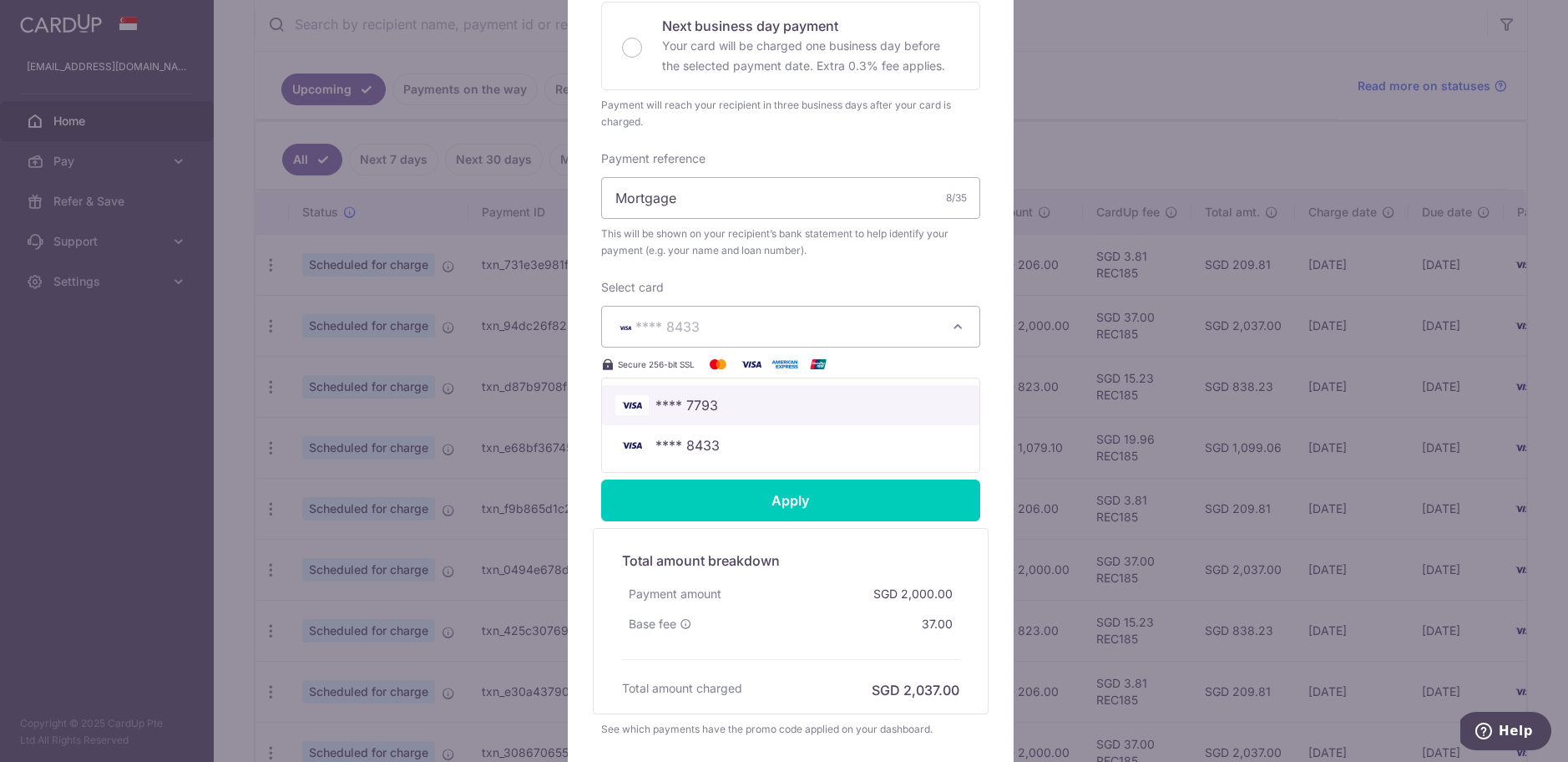
click at [740, 406] on span "**** 7793" at bounding box center [790, 405] width 350 height 20
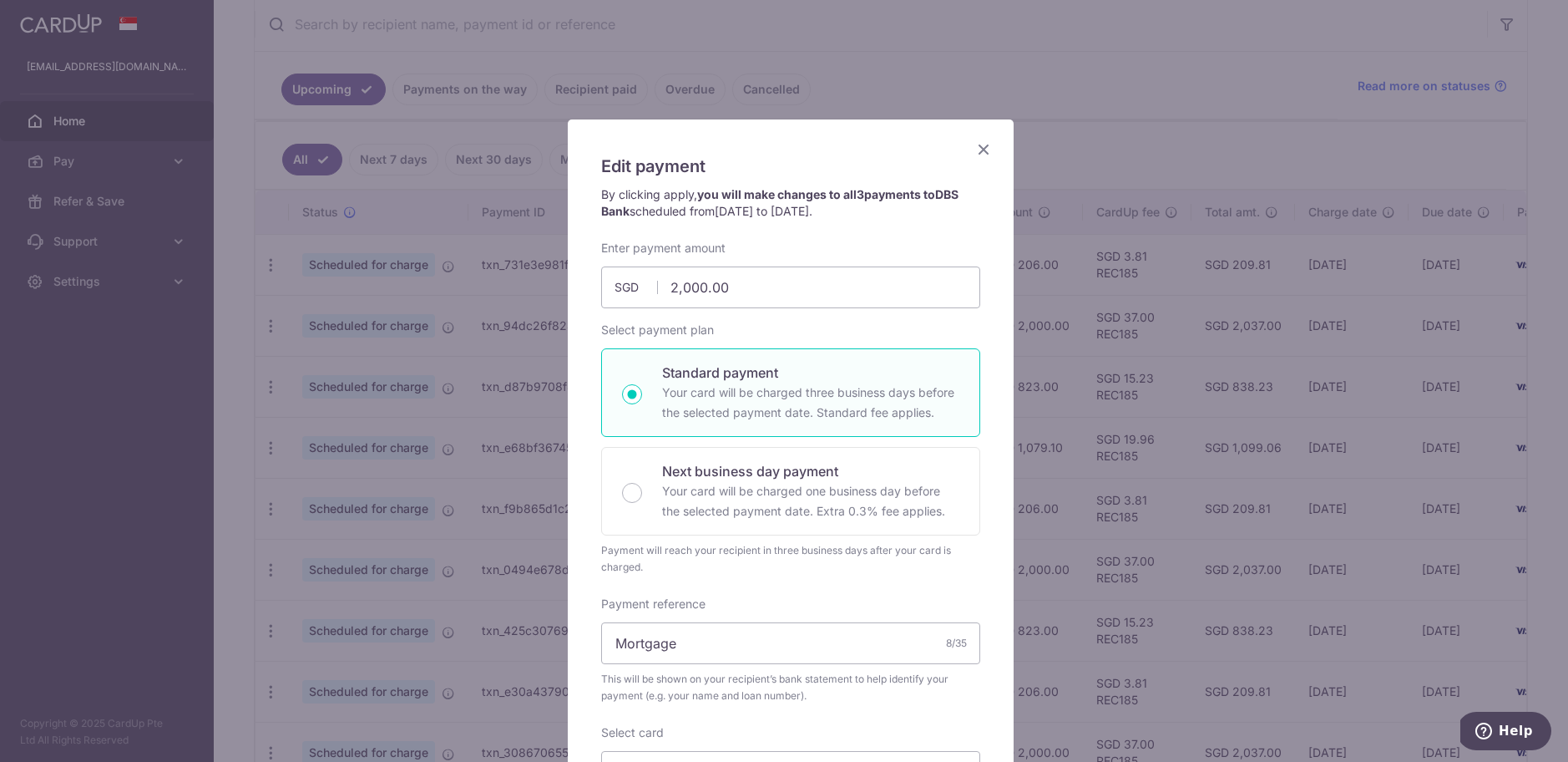
scroll to position [0, 0]
click at [975, 148] on icon "Close" at bounding box center [984, 150] width 20 height 21
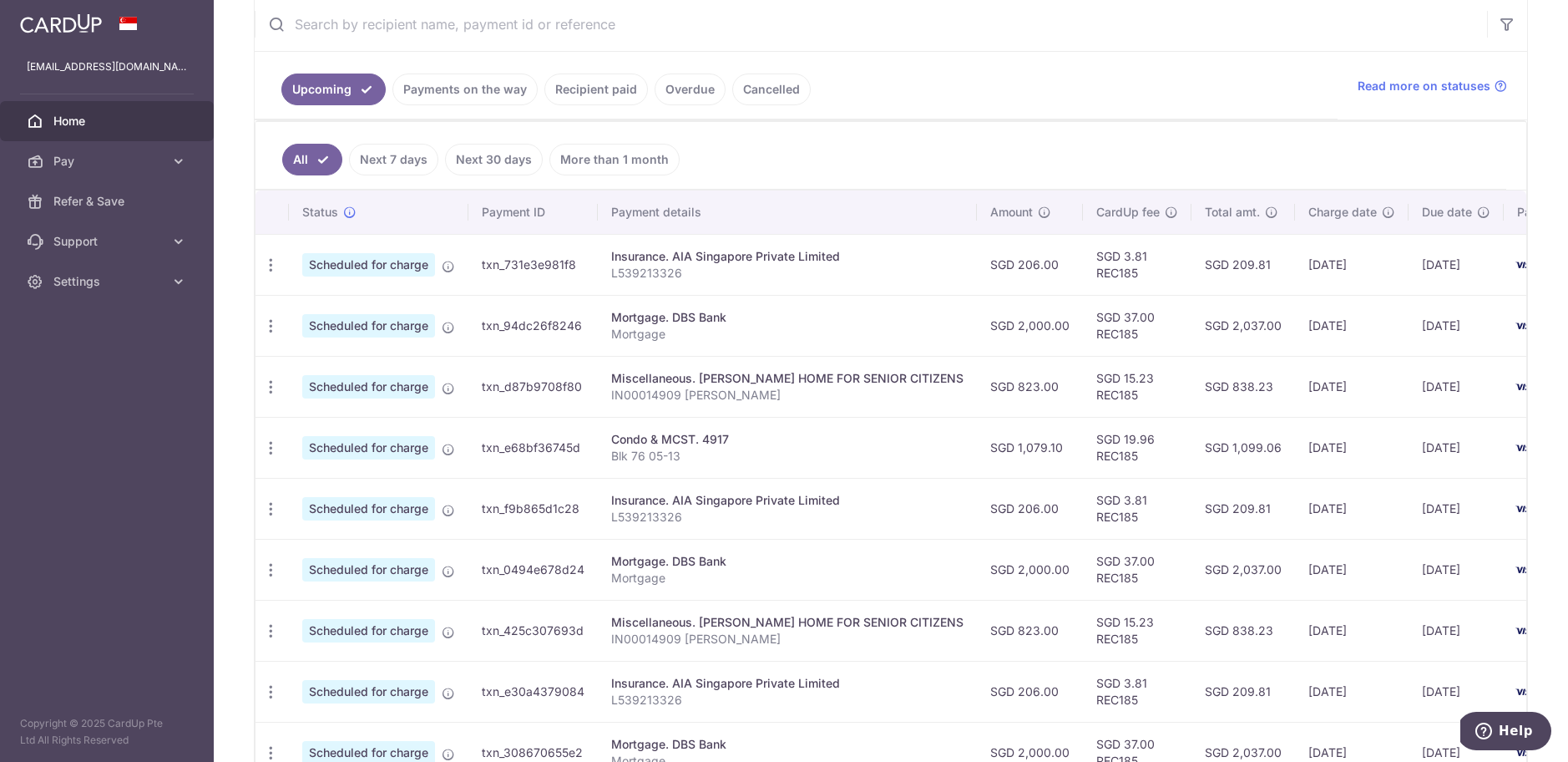
click at [823, 170] on ul "All Next 7 days Next 30 days More than 1 month" at bounding box center [881, 156] width 1251 height 68
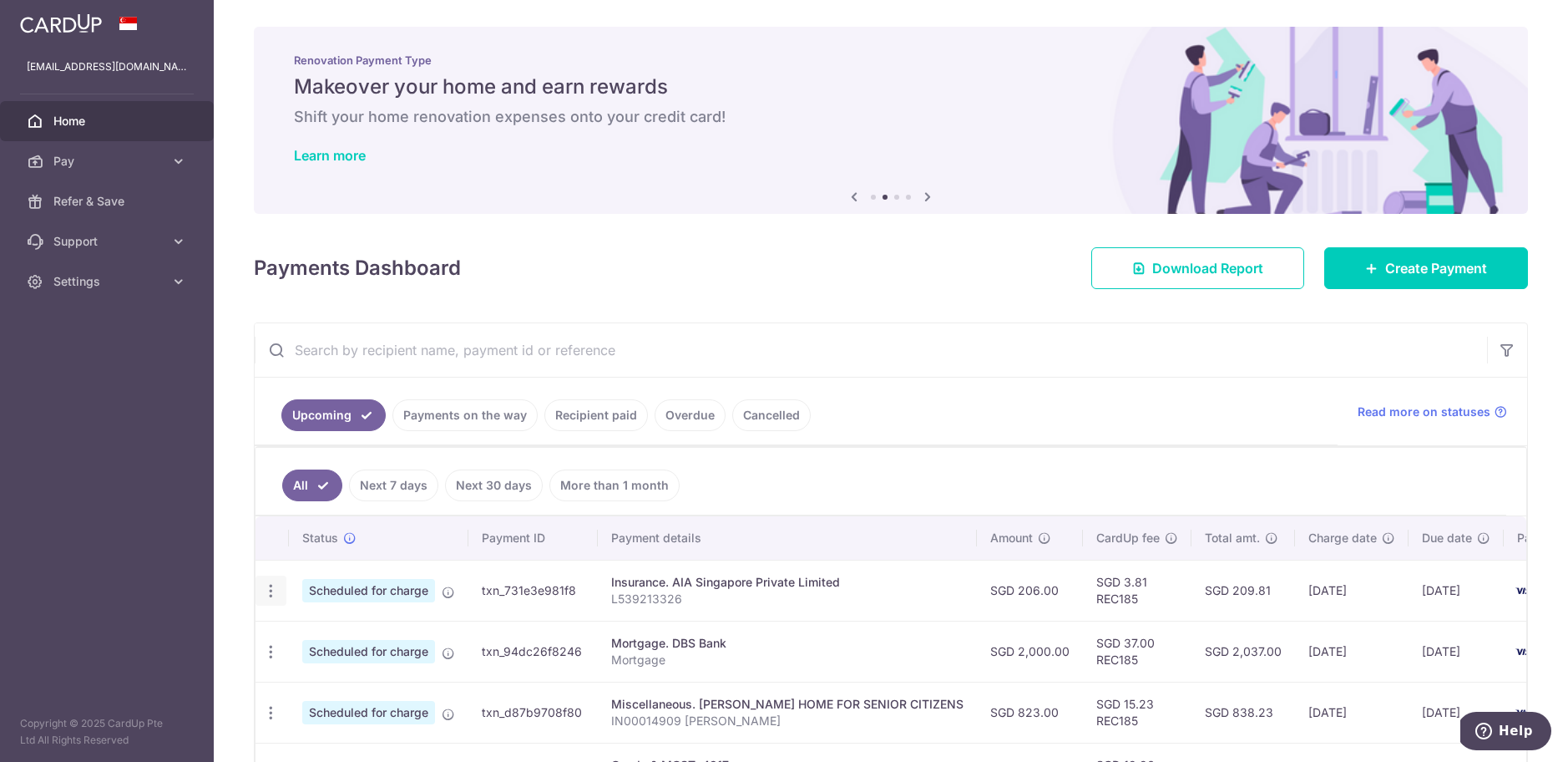
click at [275, 593] on icon "button" at bounding box center [271, 591] width 18 height 18
click at [370, 645] on span "Update payment" at bounding box center [360, 637] width 114 height 20
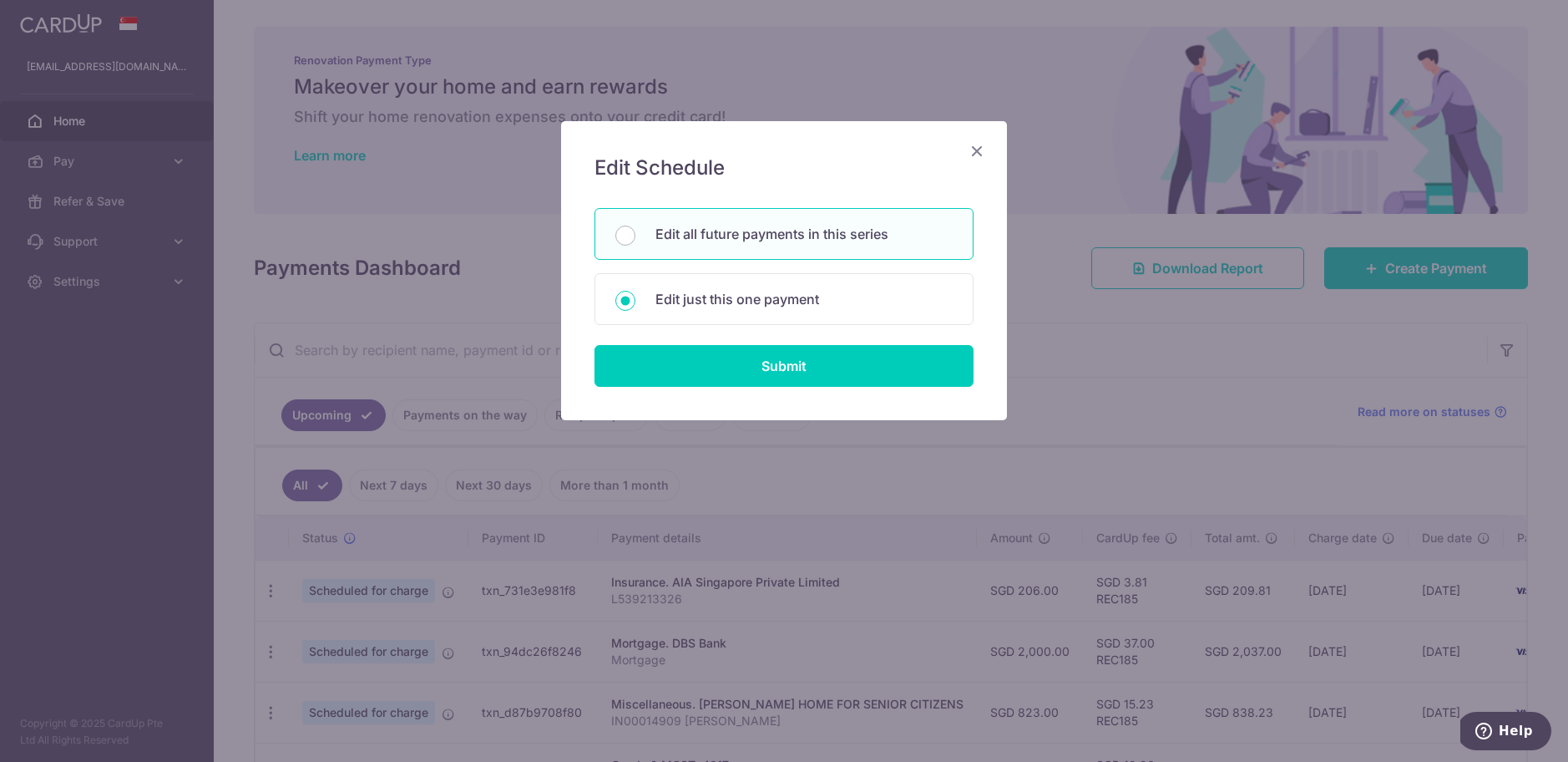
click at [785, 234] on p "Edit all future payments in this series" at bounding box center [803, 234] width 297 height 20
click at [636, 234] on input "Edit all future payments in this series" at bounding box center [626, 235] width 20 height 20
radio input "true"
click at [803, 377] on input "Submit" at bounding box center [784, 365] width 379 height 42
type input "206.00"
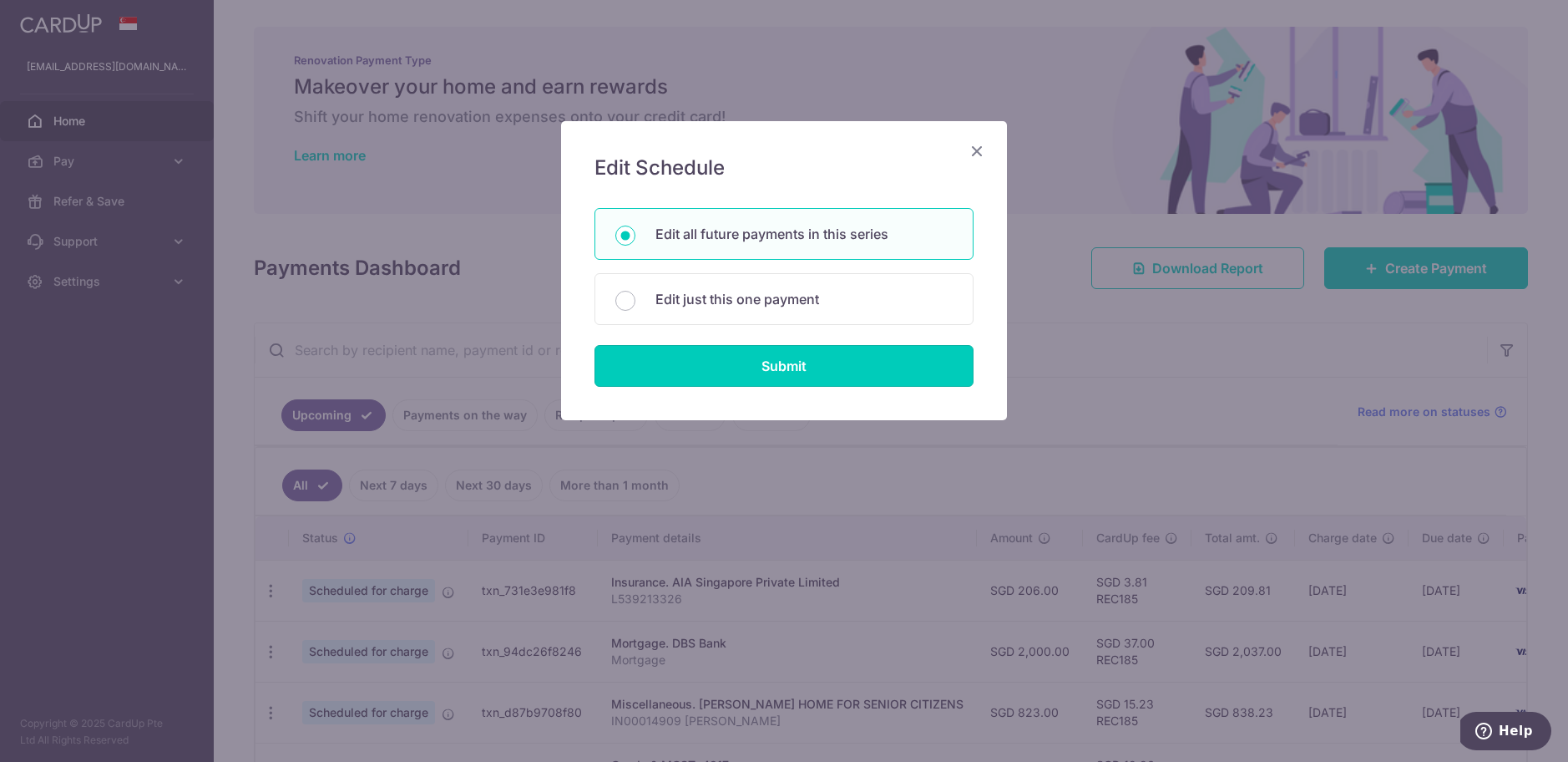
radio input "true"
type input "L539213326"
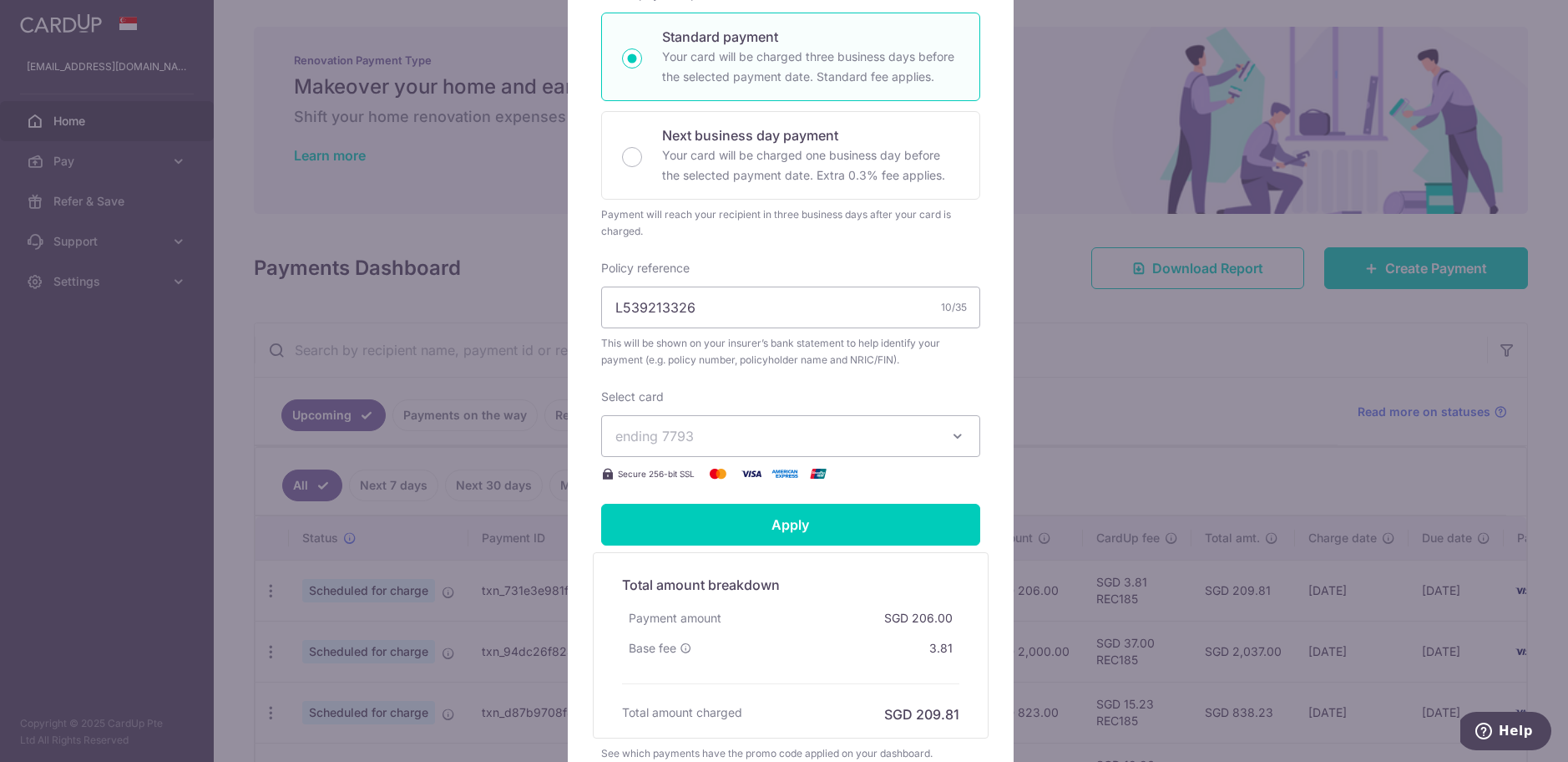
scroll to position [340, 0]
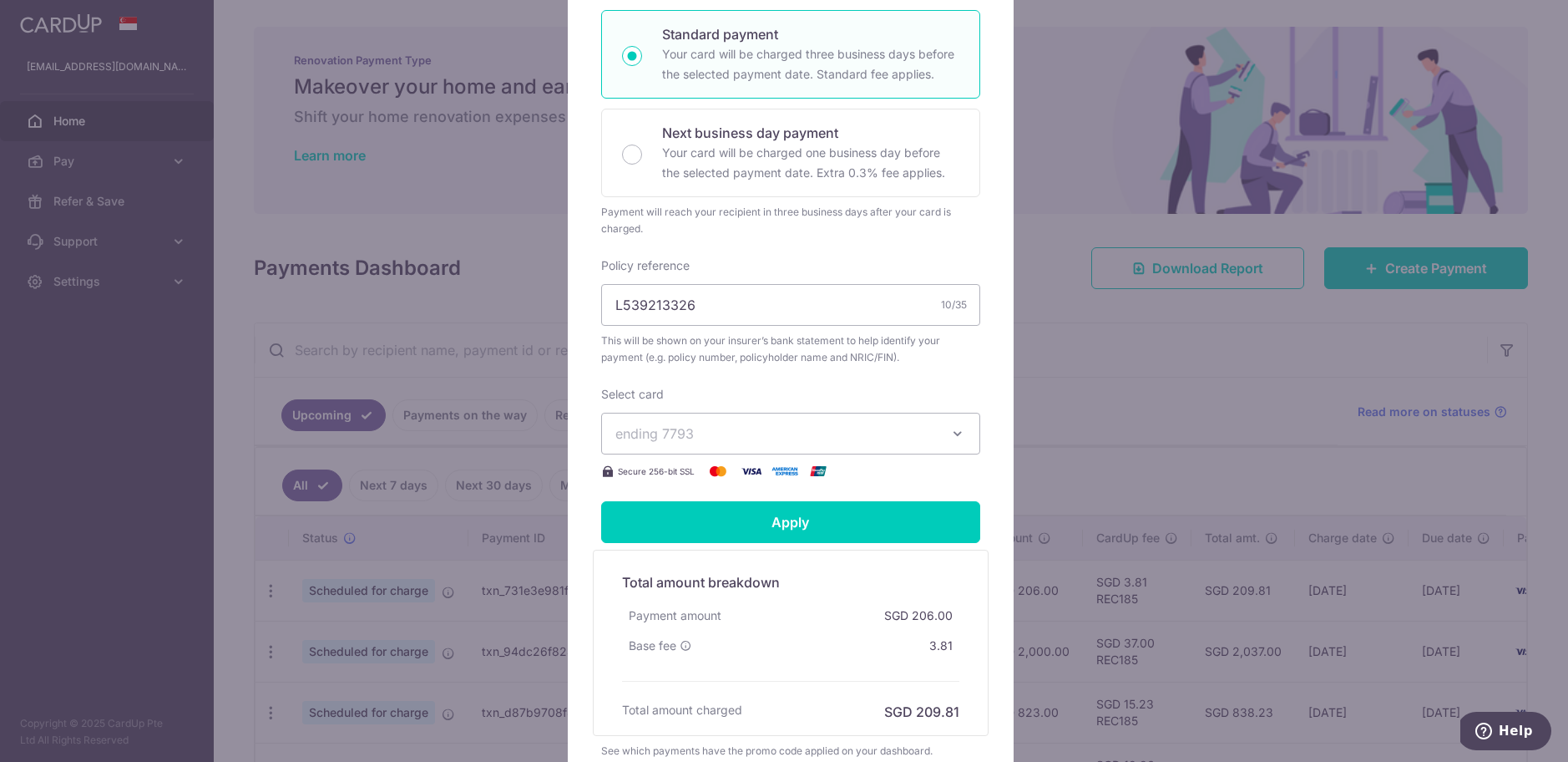
click at [832, 443] on span "ending 7793" at bounding box center [776, 434] width 321 height 20
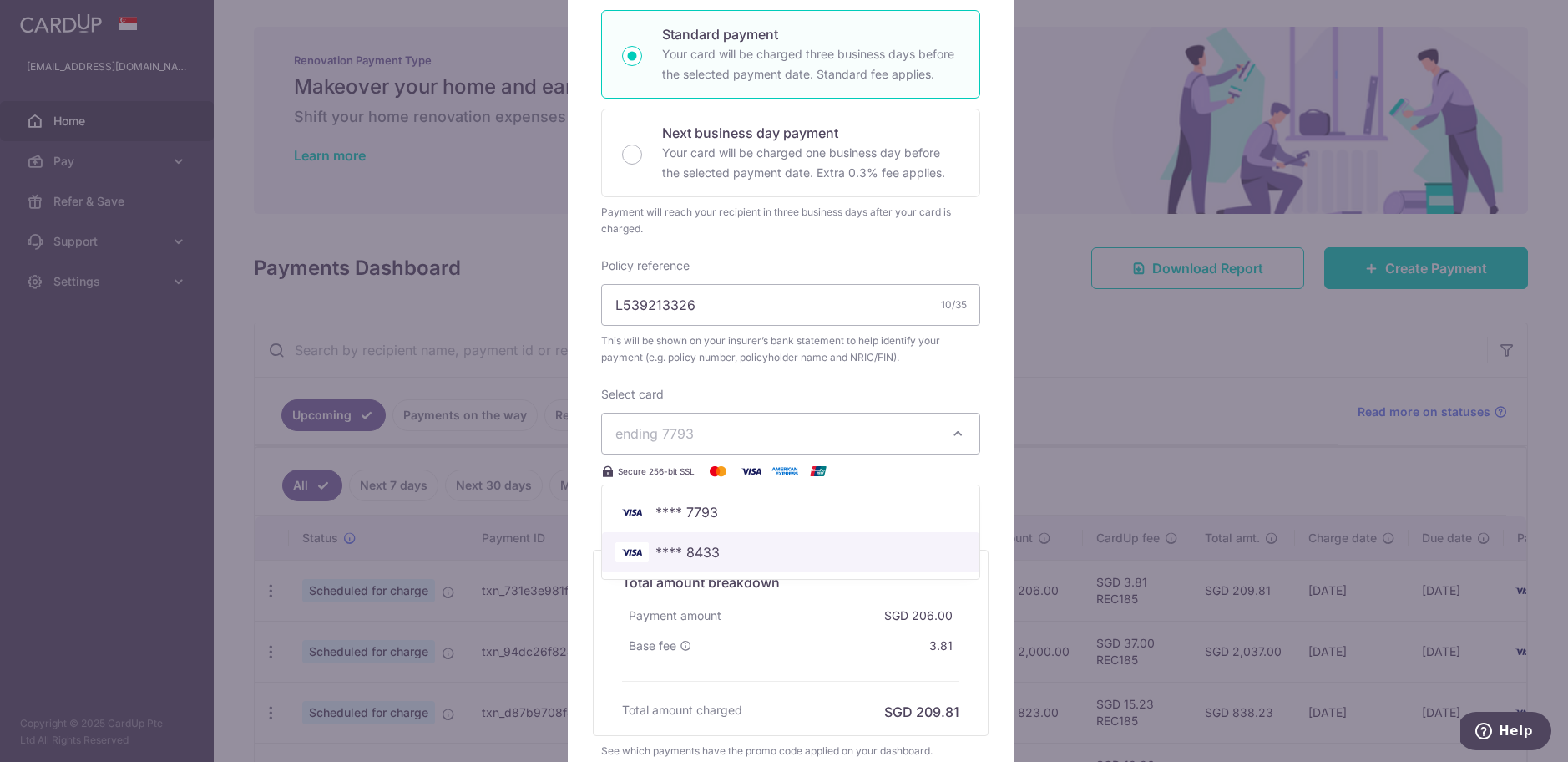
click at [789, 562] on span "**** 8433" at bounding box center [790, 552] width 350 height 20
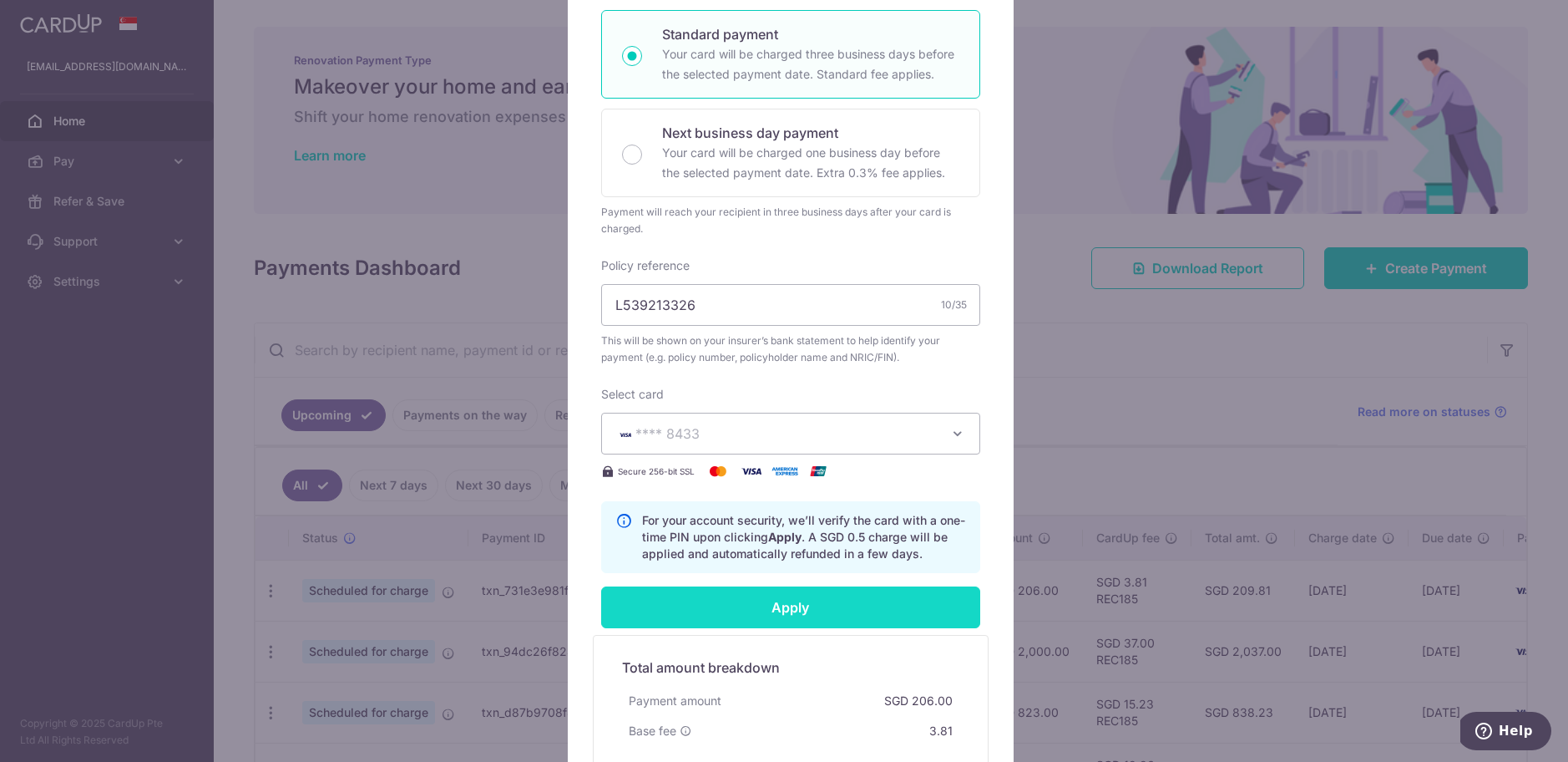
click at [792, 624] on input "Apply" at bounding box center [790, 607] width 379 height 42
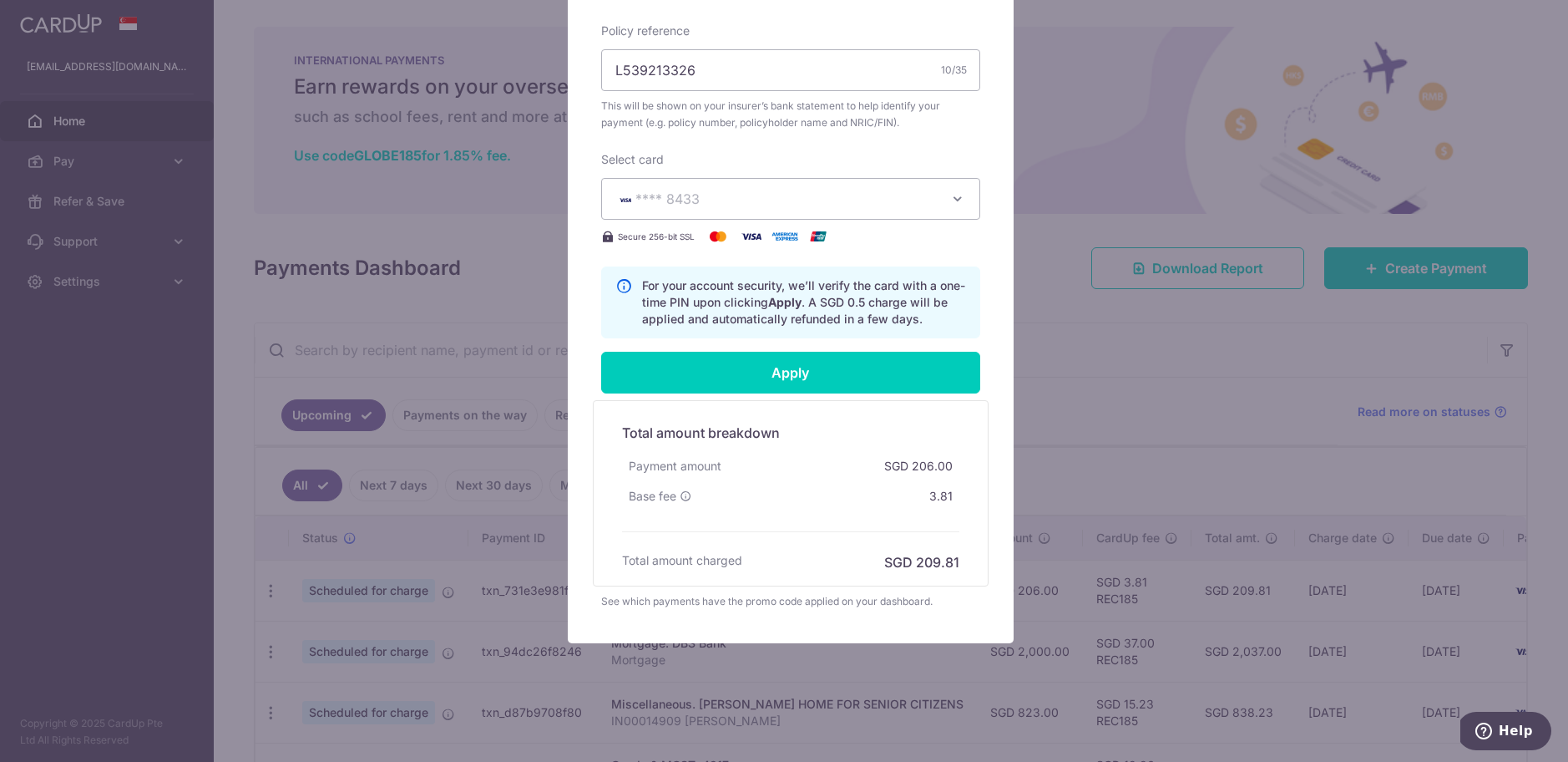
scroll to position [594, 0]
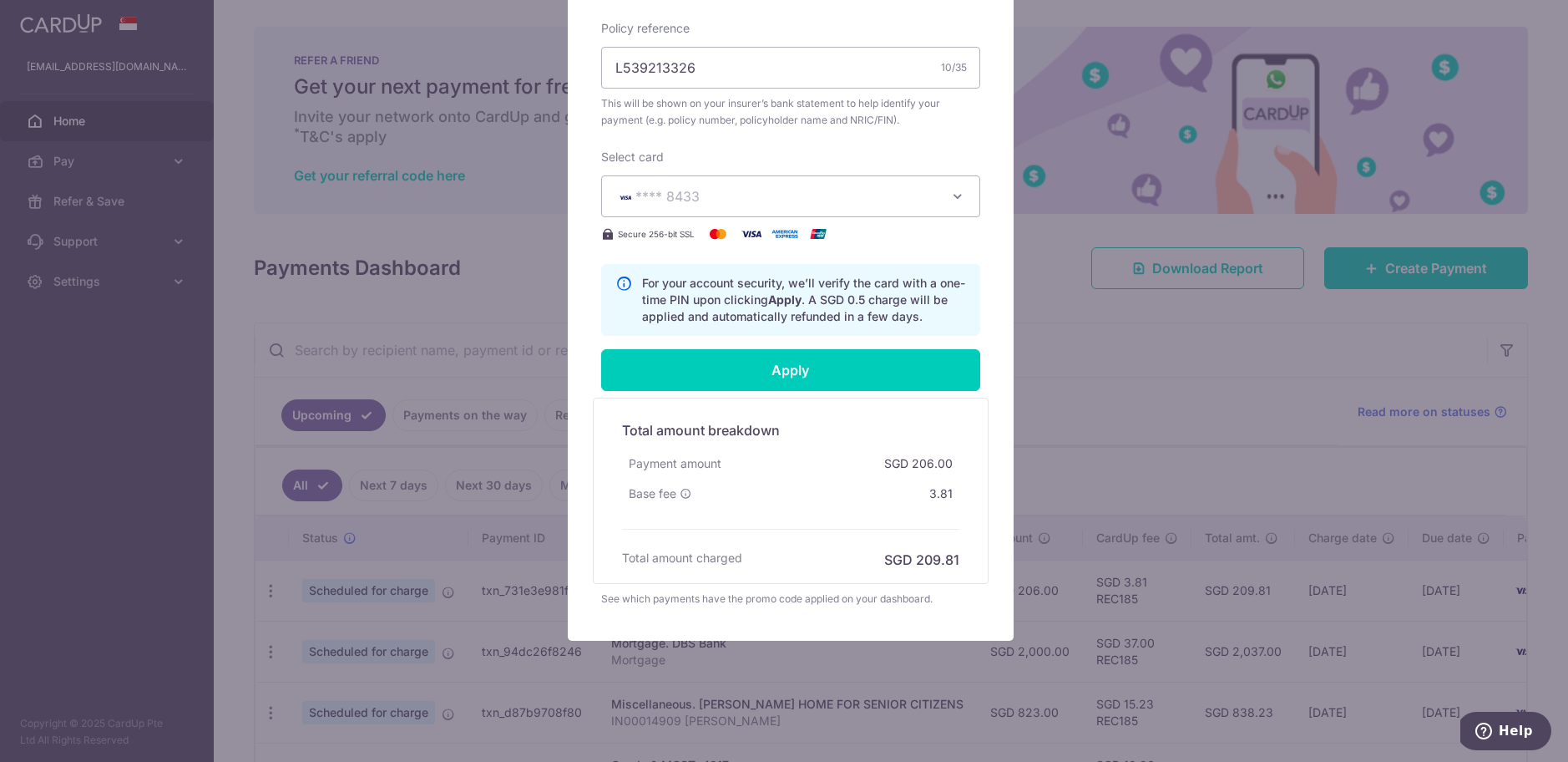
type input "Successfully Applied"
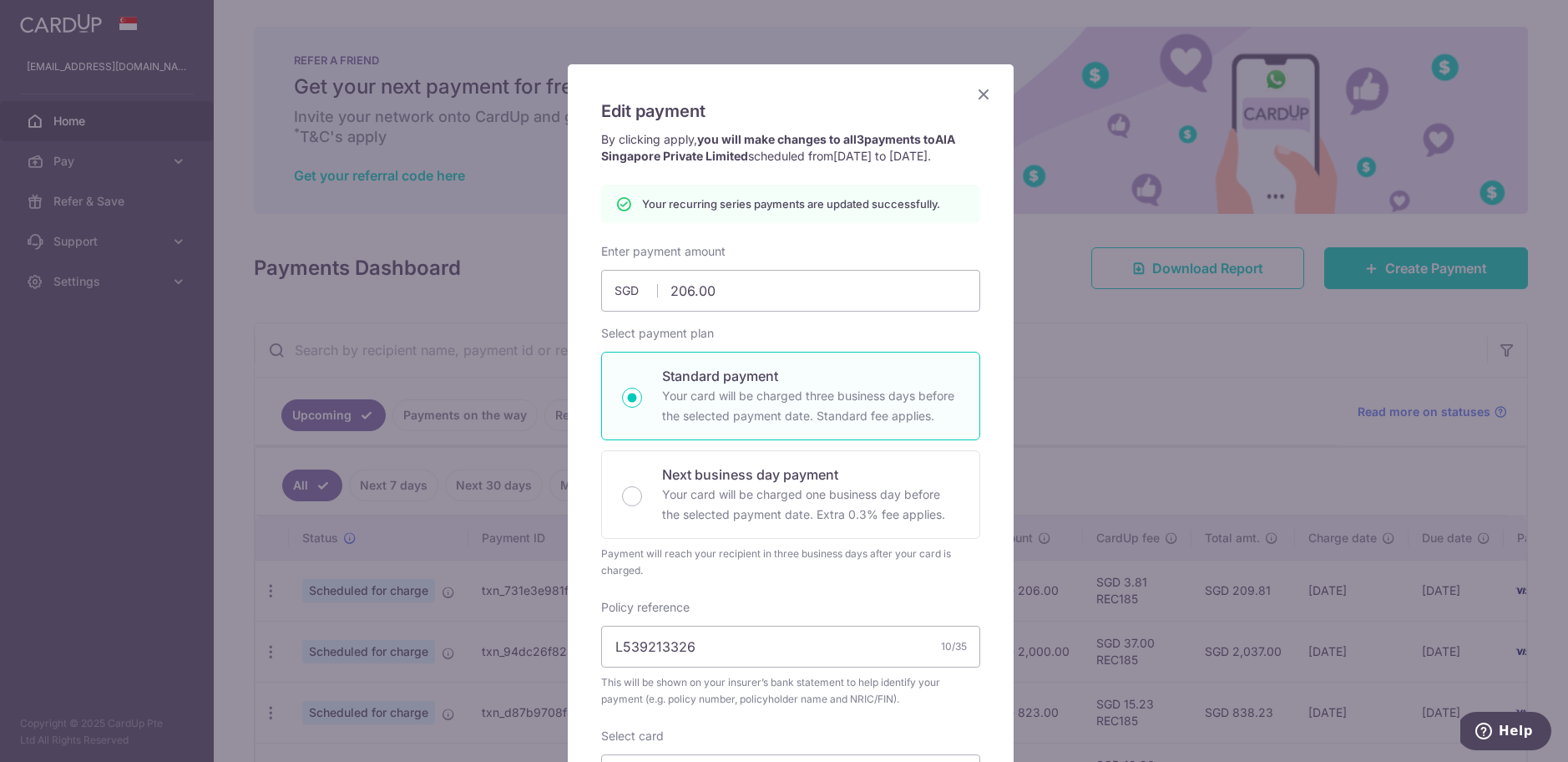
scroll to position [0, 0]
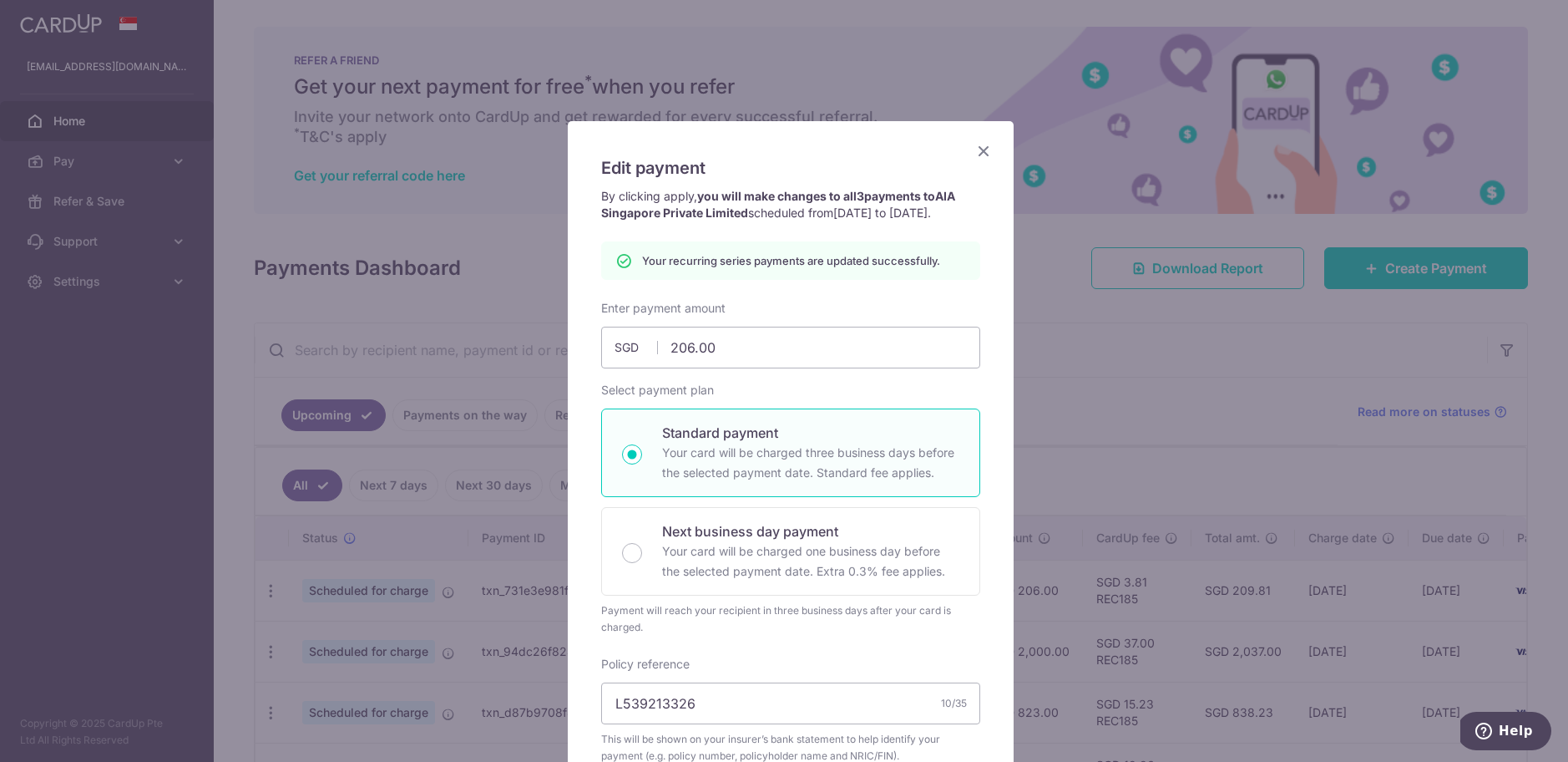
click at [980, 139] on div "Edit payment By clicking apply, you will make changes to all 3 payments to AIA …" at bounding box center [790, 699] width 446 height 1155
click at [979, 144] on icon "Close" at bounding box center [984, 150] width 20 height 21
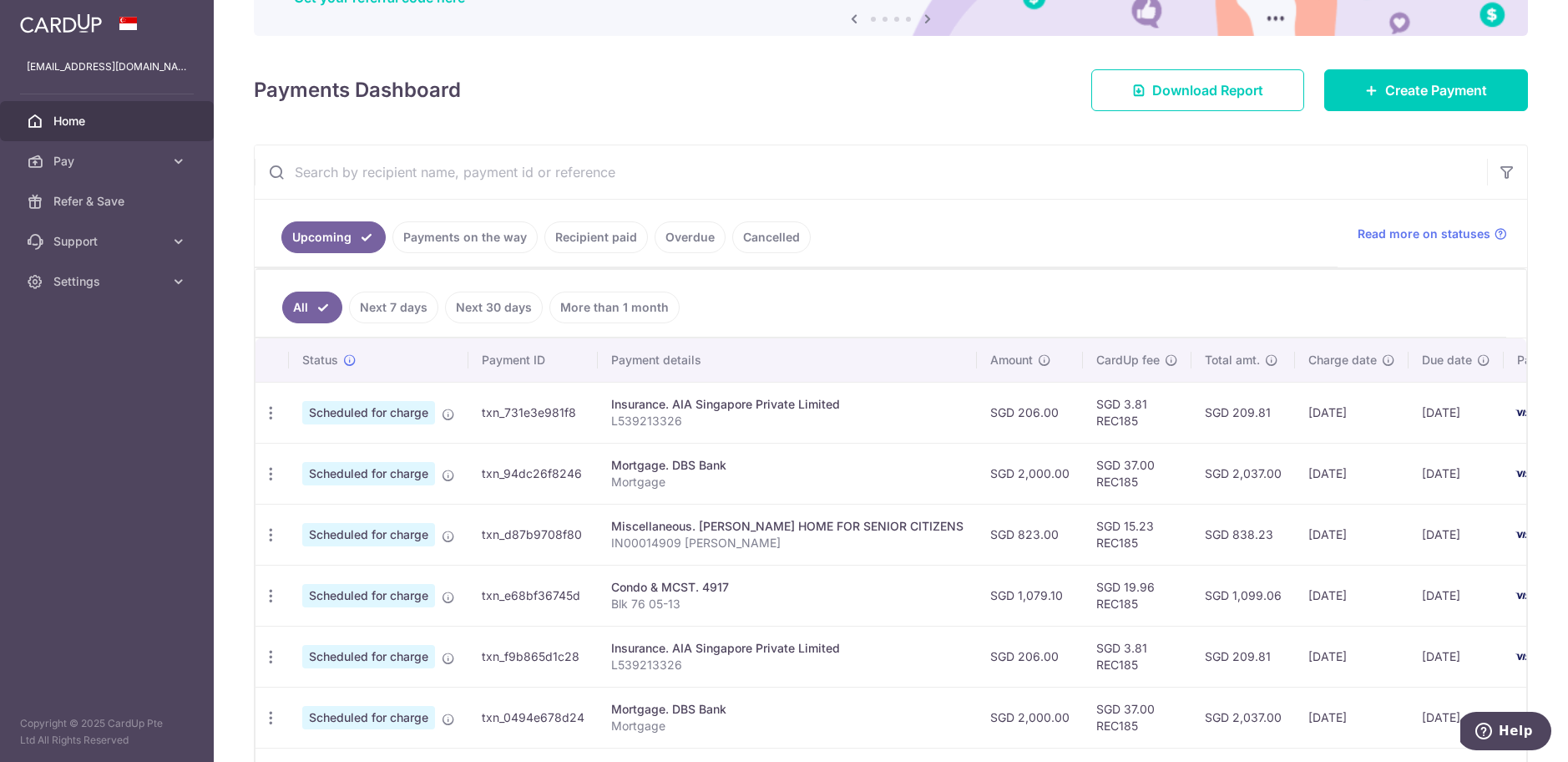
scroll to position [237, 0]
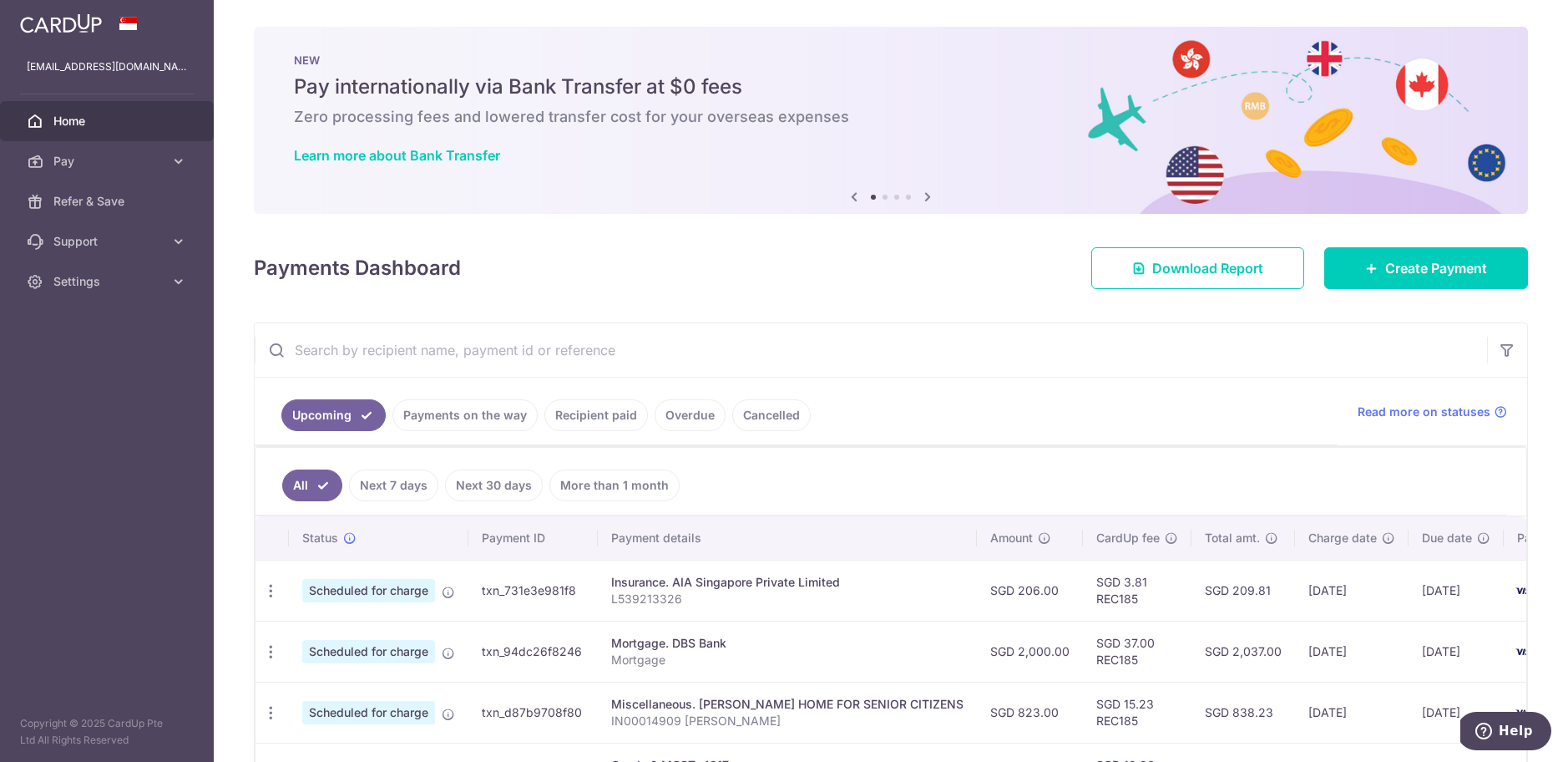
click at [460, 410] on link "Payments on the way" at bounding box center [464, 415] width 145 height 32
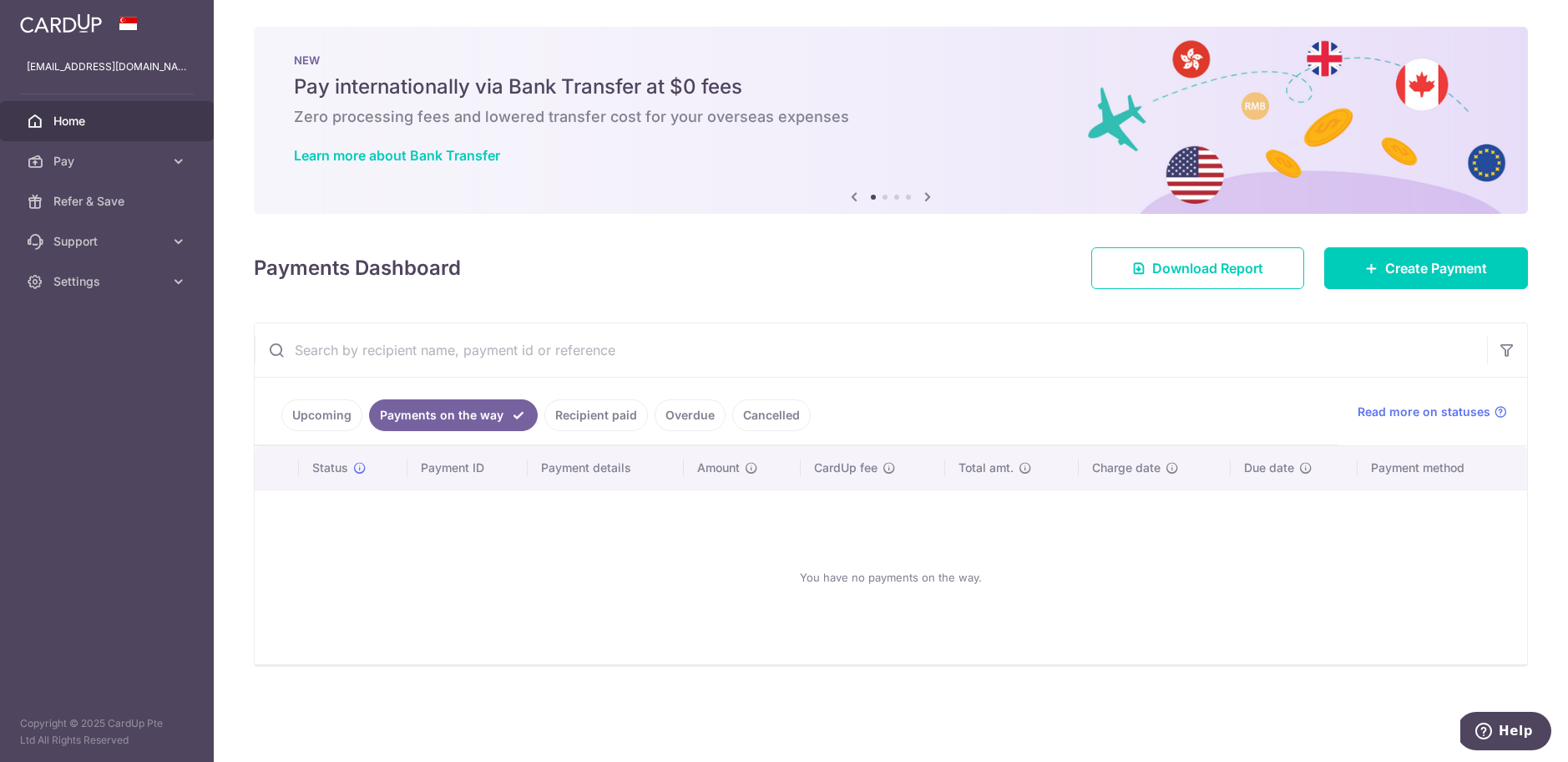
click at [342, 415] on link "Upcoming" at bounding box center [322, 415] width 81 height 32
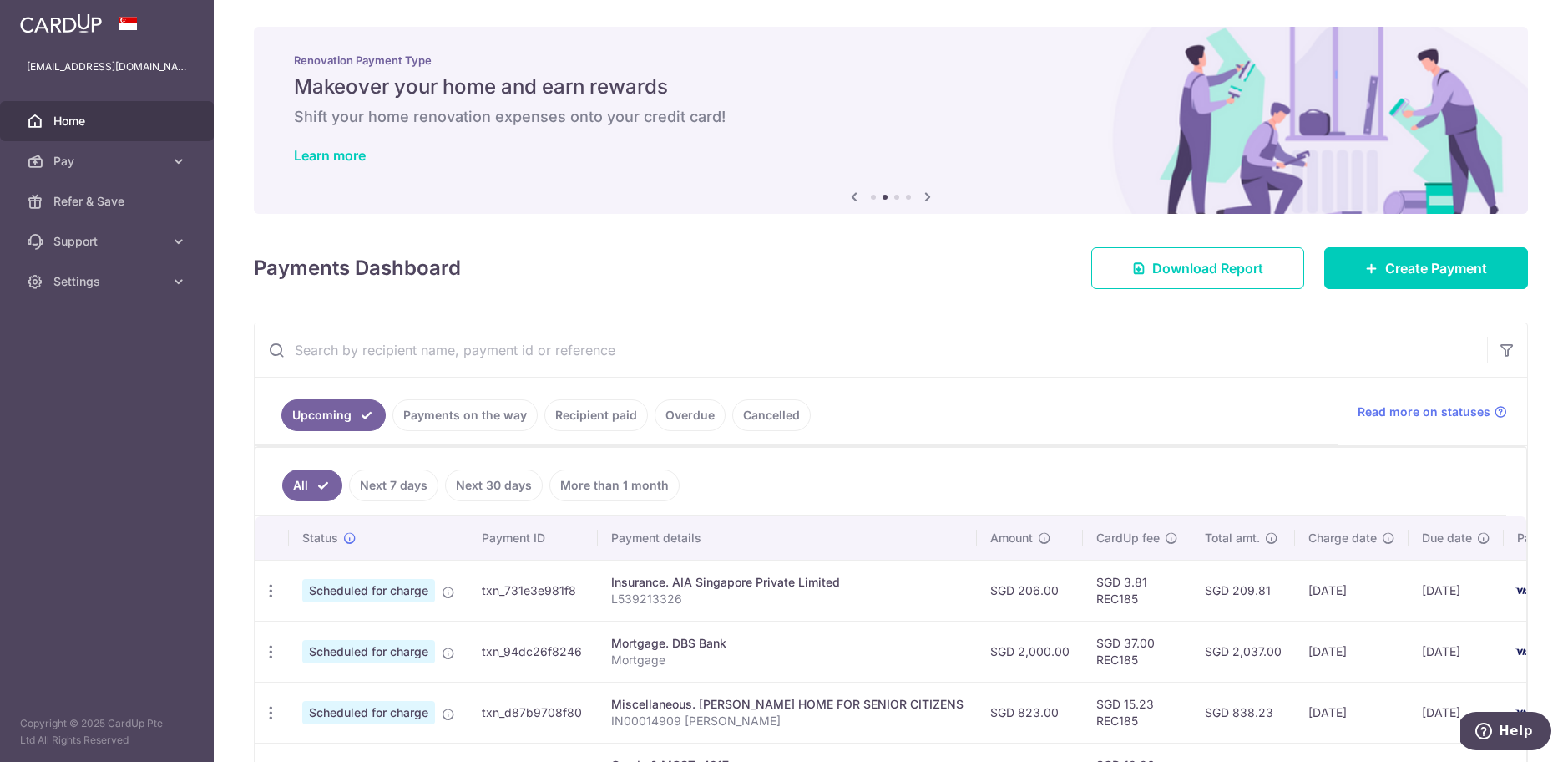
click at [110, 121] on span "Home" at bounding box center [108, 121] width 110 height 17
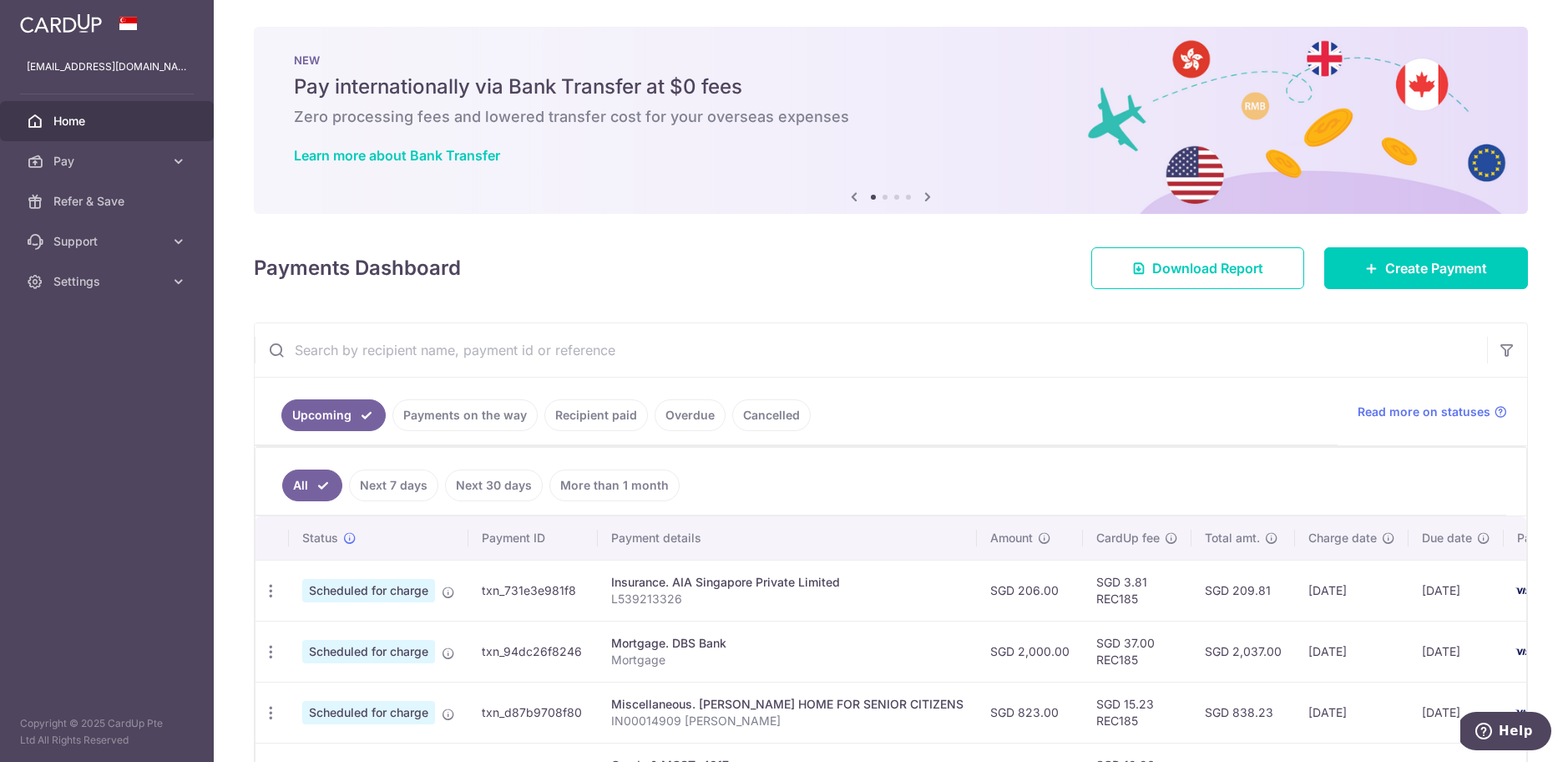
click at [926, 196] on icon at bounding box center [928, 197] width 20 height 21
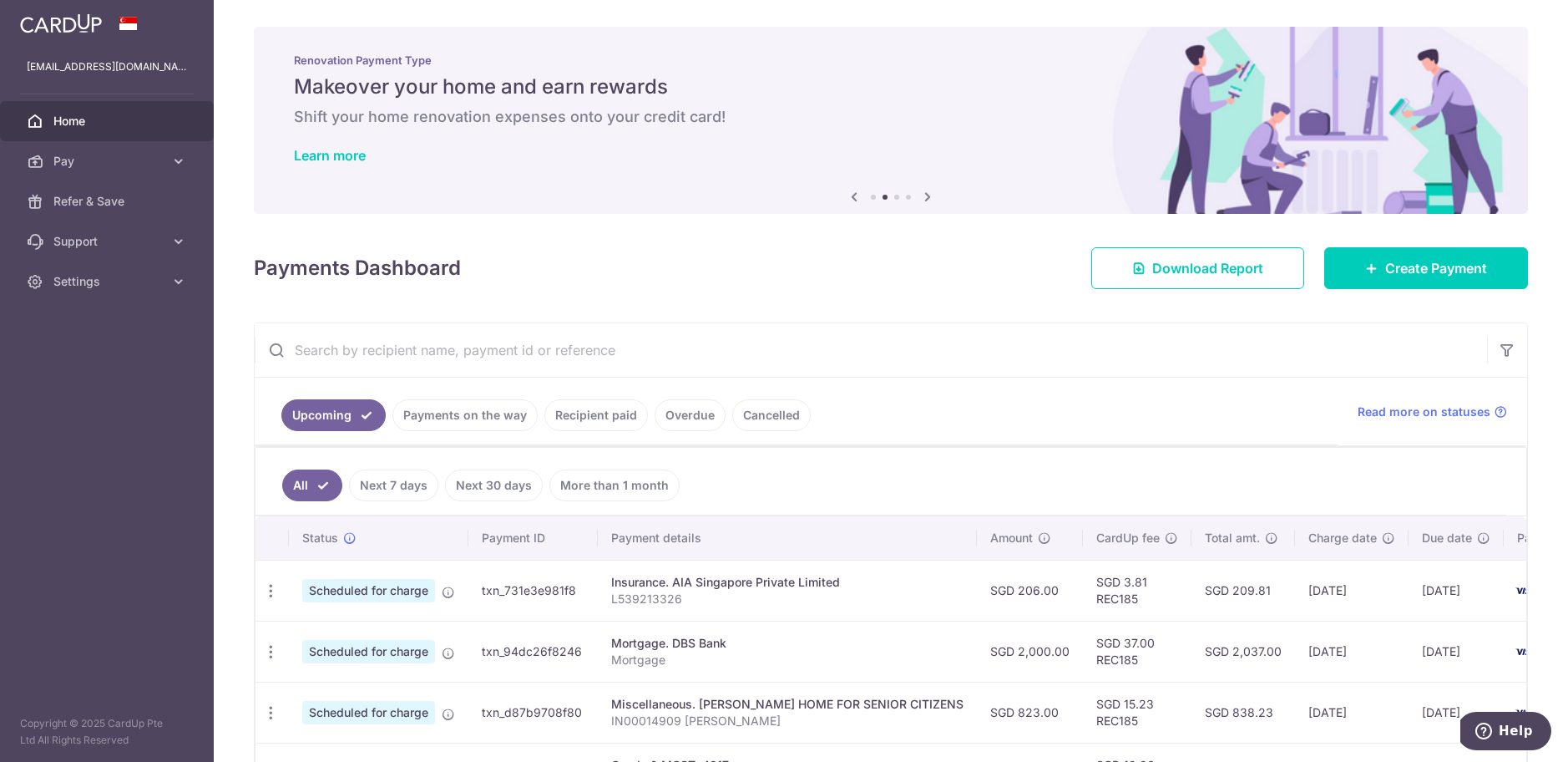
click at [926, 196] on icon at bounding box center [928, 197] width 20 height 21
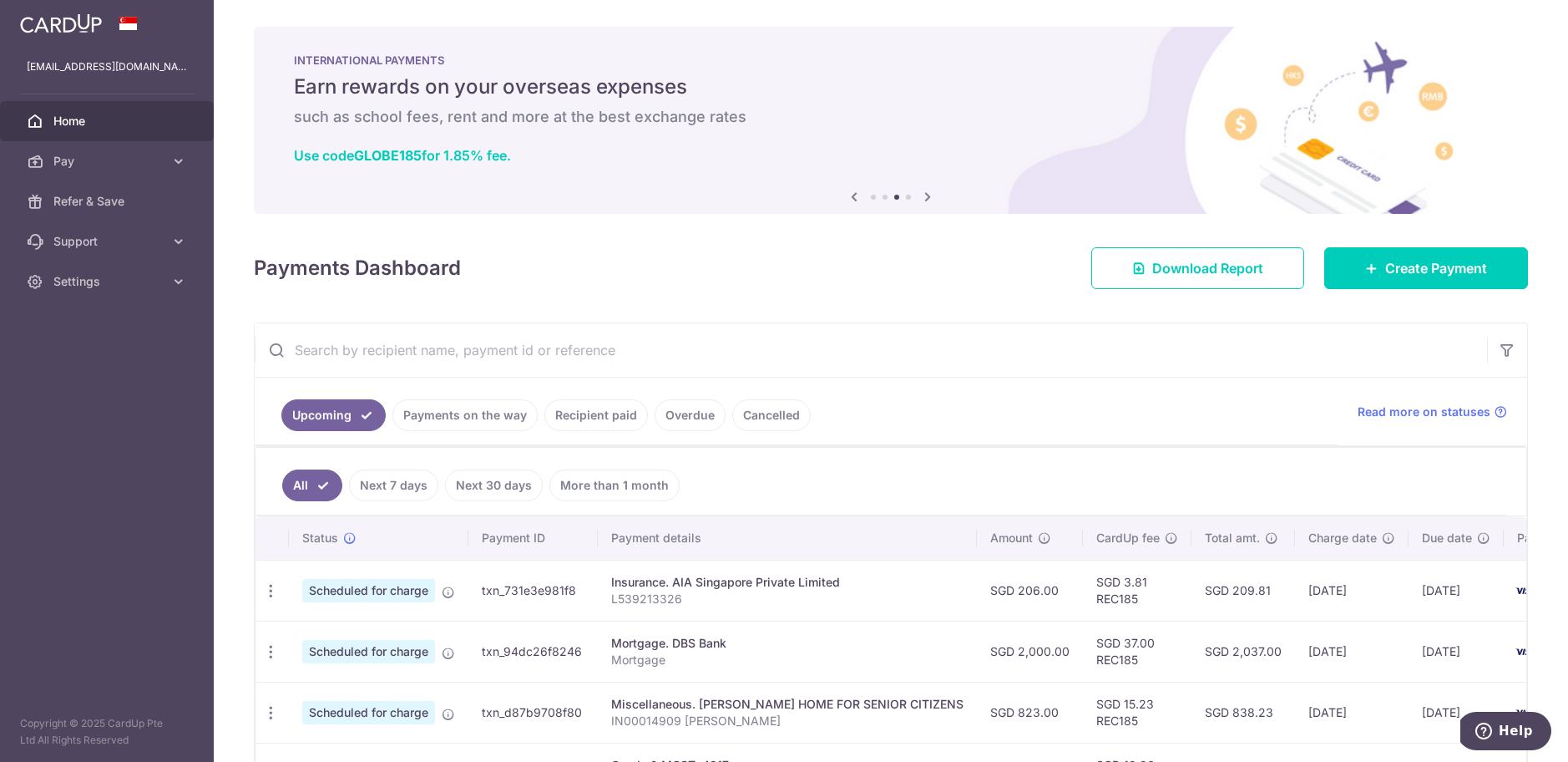
click at [926, 197] on icon at bounding box center [928, 197] width 20 height 21
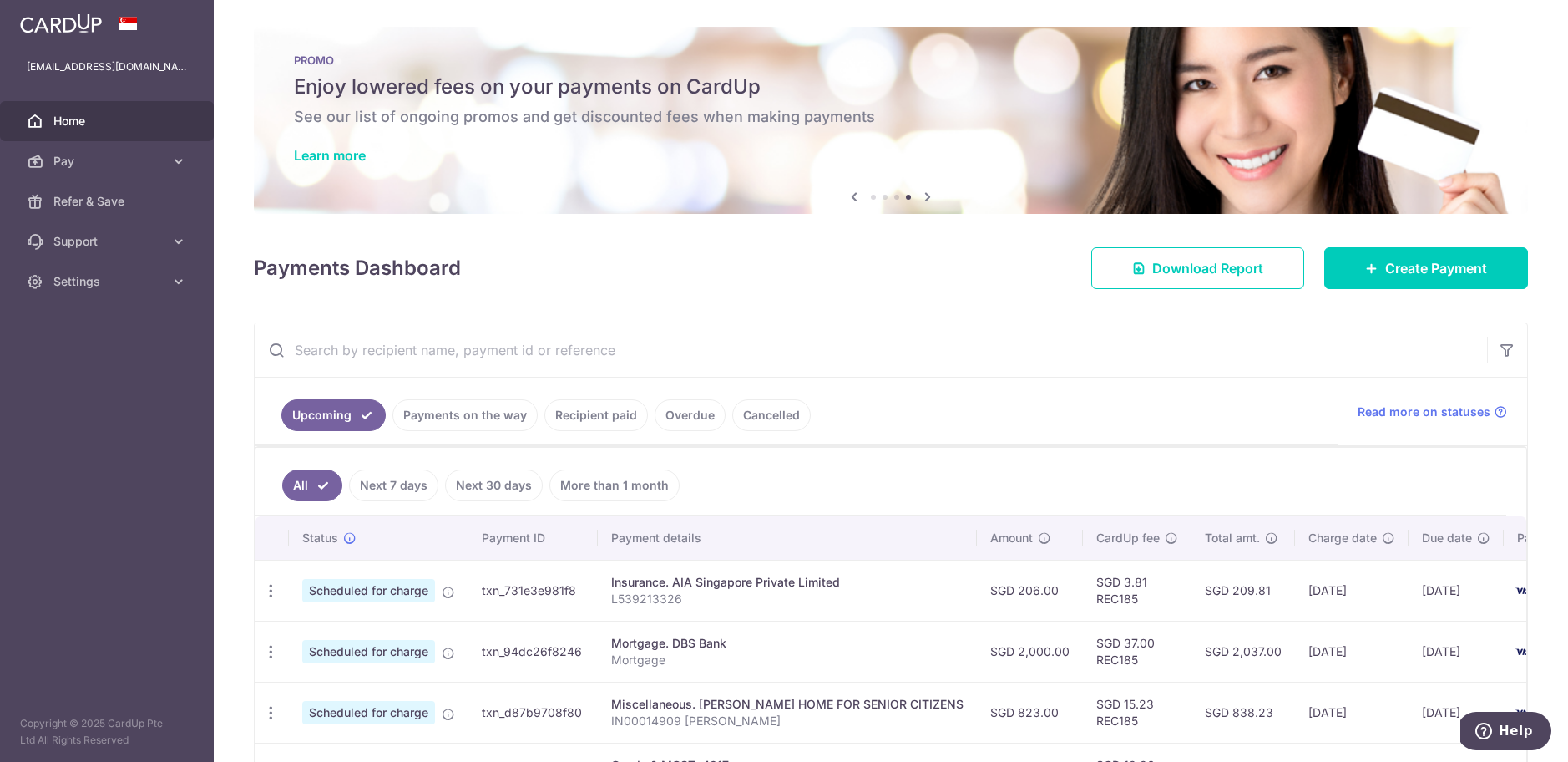
click at [878, 97] on h5 "Enjoy lowered fees on your payments on CardUp" at bounding box center [891, 86] width 1195 height 27
click at [740, 114] on h6 "See our list of ongoing promos and get discounted fees when making payments" at bounding box center [891, 117] width 1195 height 20
click at [323, 160] on link "Learn more" at bounding box center [329, 156] width 71 height 17
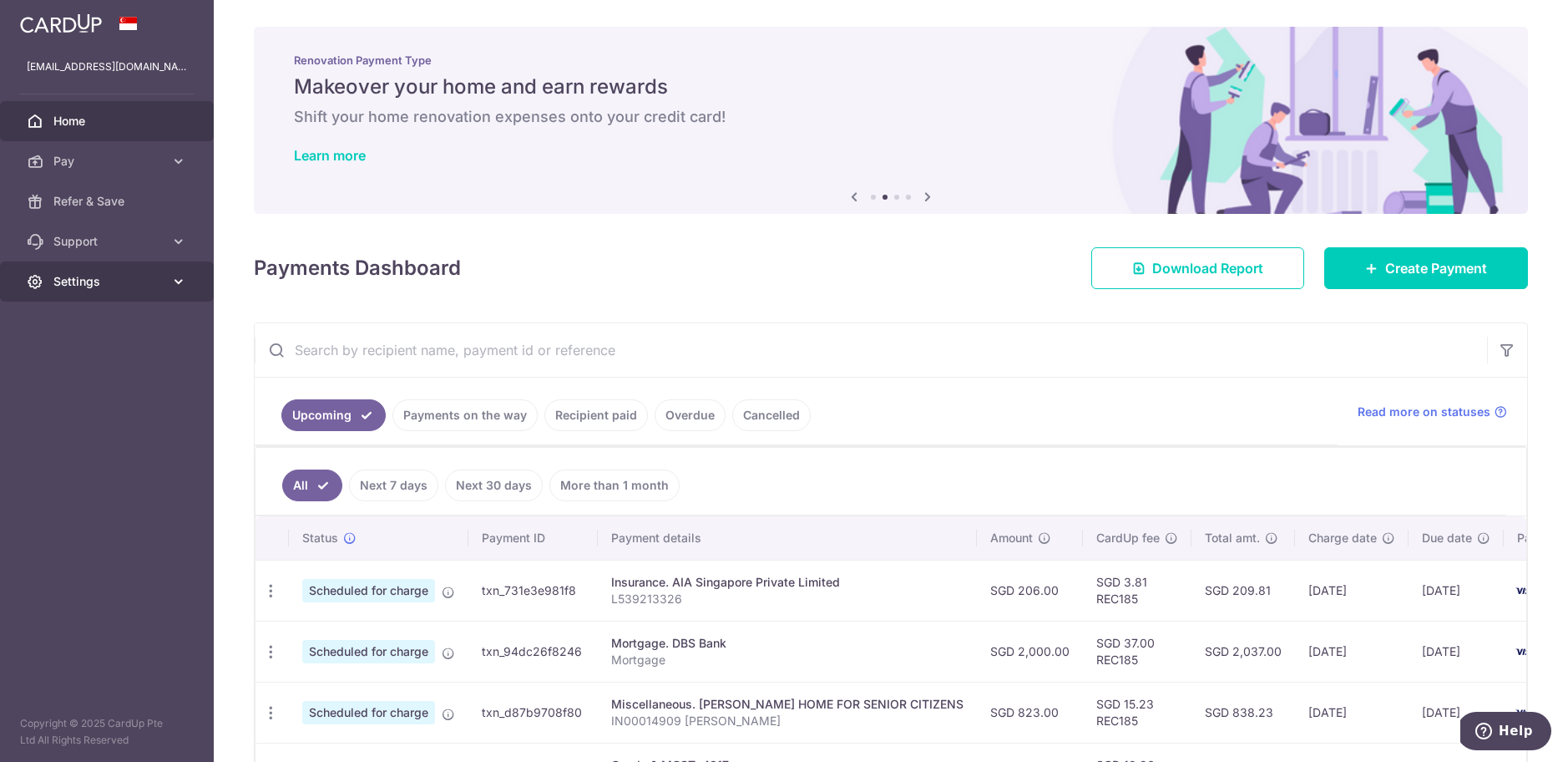
click at [95, 281] on span "Settings" at bounding box center [108, 282] width 110 height 17
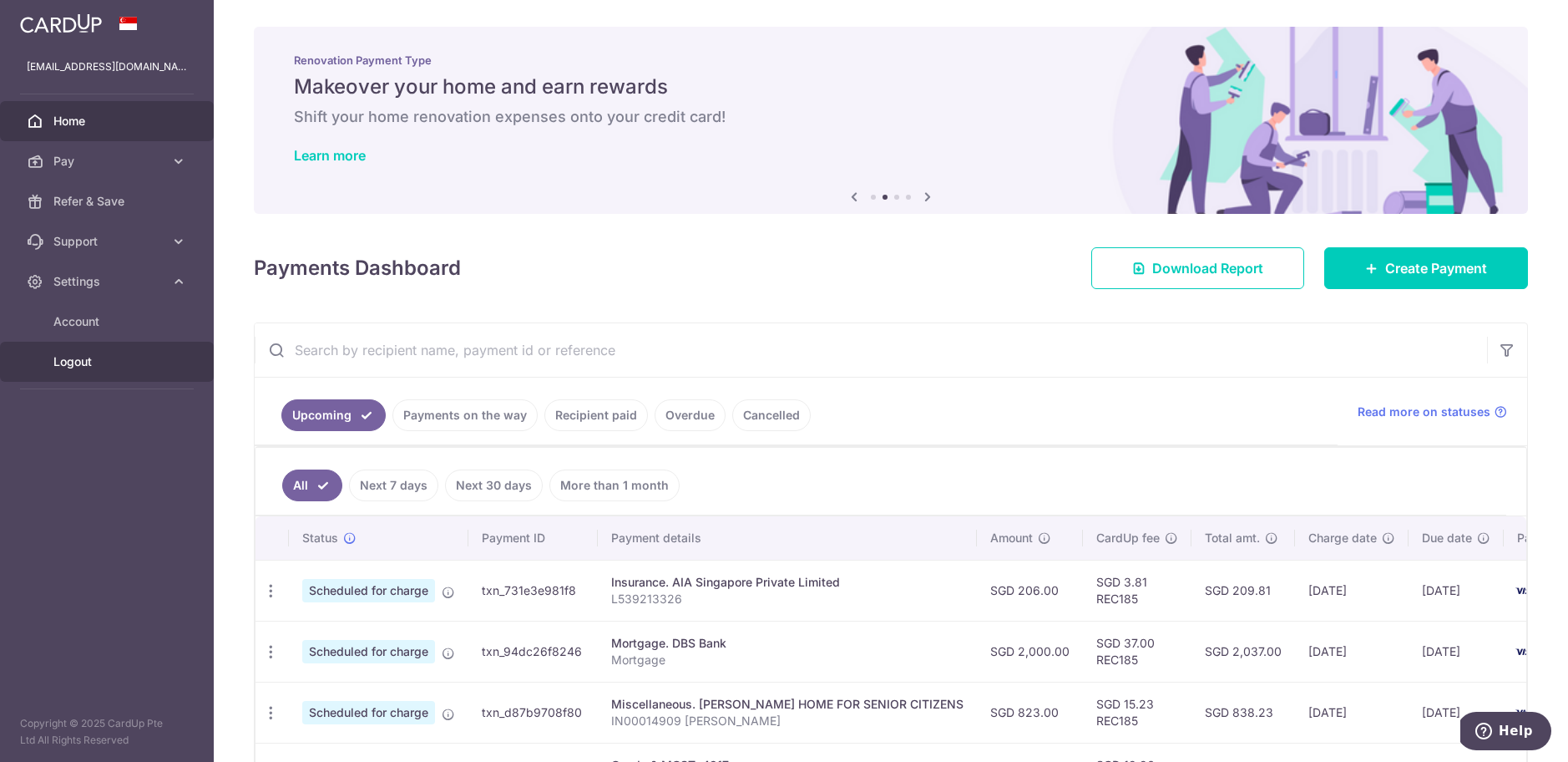
click at [83, 363] on span "Logout" at bounding box center [108, 362] width 110 height 17
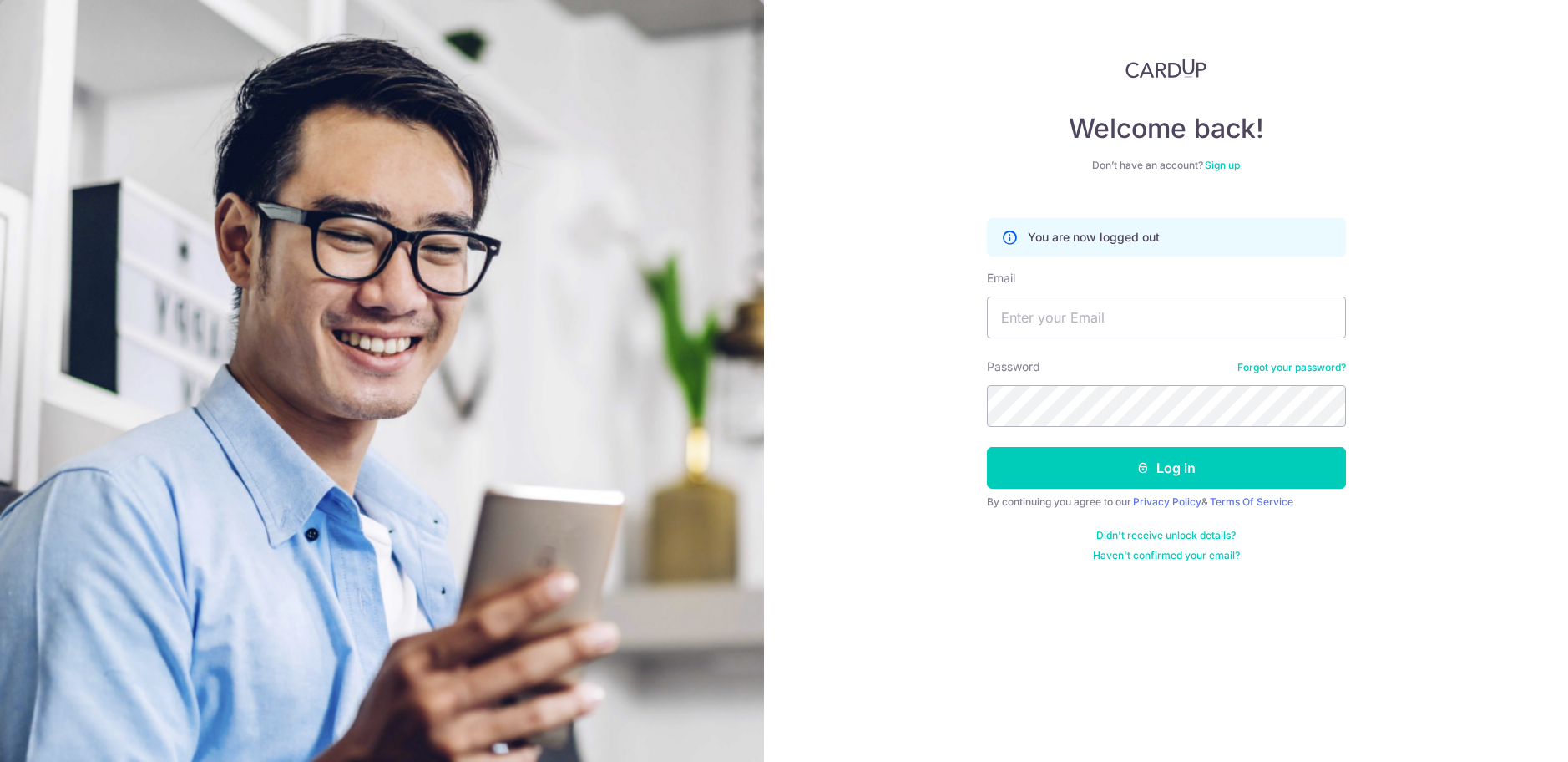
click at [1552, 164] on div "Welcome back! Don’t have an account? Sign up You are now logged out Email Passw…" at bounding box center [1166, 381] width 804 height 762
click at [1547, 179] on div "Welcome back! Don’t have an account? Sign up You are now logged out Email Passw…" at bounding box center [1166, 381] width 804 height 762
drag, startPoint x: 1478, startPoint y: 129, endPoint x: 1298, endPoint y: 97, distance: 182.8
click at [1473, 128] on div "Welcome back! Don’t have an account? Sign up You are now logged out Email Passw…" at bounding box center [1166, 381] width 804 height 762
